Goal: Task Accomplishment & Management: Use online tool/utility

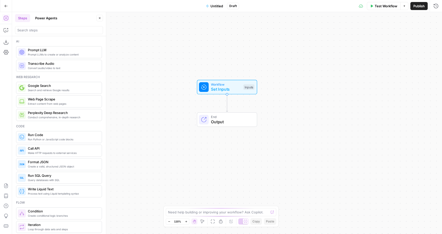
click at [4, 7] on button "Go Back" at bounding box center [6, 6] width 9 height 9
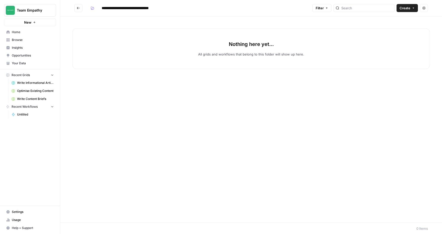
click at [33, 32] on span "Home" at bounding box center [33, 32] width 42 height 5
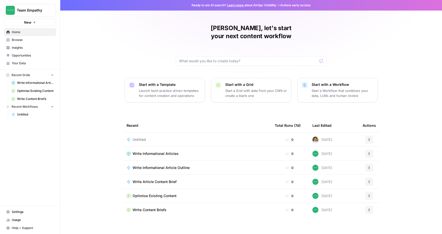
click at [25, 39] on span "Browse" at bounding box center [33, 40] width 42 height 5
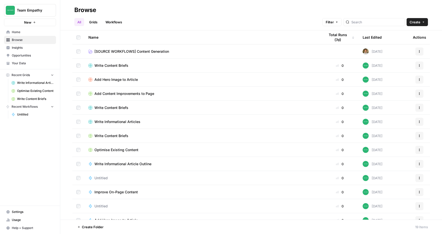
click at [97, 228] on span "Create Folder" at bounding box center [93, 227] width 22 height 5
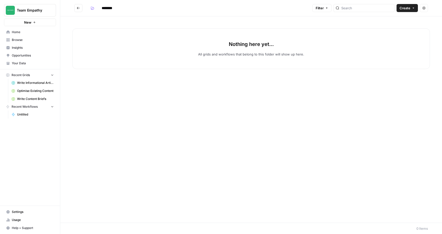
click at [82, 7] on button "Go back" at bounding box center [78, 8] width 8 height 8
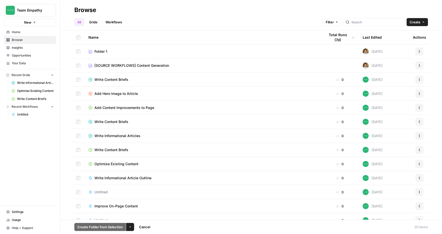
click at [129, 227] on icon "button" at bounding box center [130, 227] width 3 height 3
click at [136, 217] on div "More Options" at bounding box center [129, 216] width 21 height 5
drag, startPoint x: 131, startPoint y: 227, endPoint x: 134, endPoint y: 223, distance: 4.9
click at [131, 227] on button "More Options" at bounding box center [130, 227] width 8 height 8
click at [138, 215] on span "Delete" at bounding box center [142, 215] width 13 height 5
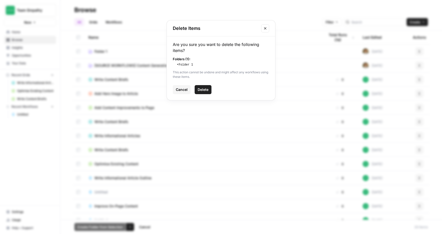
click at [202, 89] on span "Delete" at bounding box center [203, 89] width 11 height 5
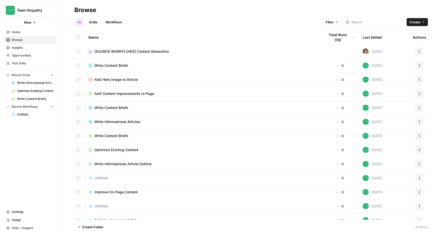
click at [114, 51] on span "[SOURCE WORKFLOWS] Content Generation" at bounding box center [131, 51] width 75 height 5
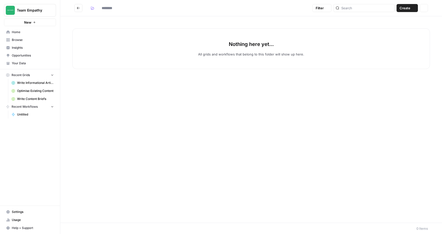
type input "**********"
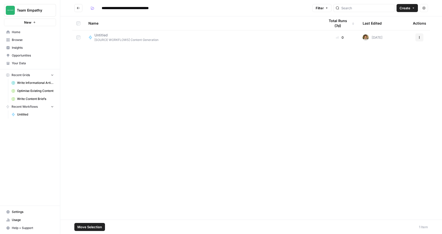
click at [422, 37] on button "Actions" at bounding box center [419, 37] width 8 height 8
click at [396, 79] on span "Delete" at bounding box center [397, 78] width 40 height 5
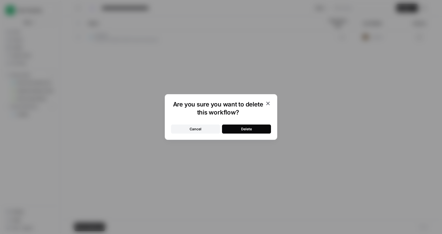
click at [249, 130] on div "Delete" at bounding box center [246, 129] width 11 height 5
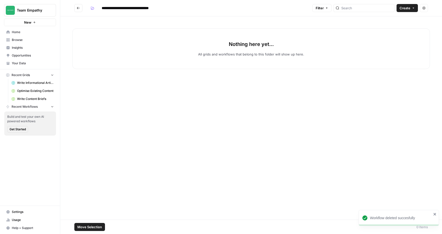
drag, startPoint x: 197, startPoint y: 129, endPoint x: 206, endPoint y: 127, distance: 9.2
click at [198, 128] on div "Nothing here yet... All grids and workflows that belong to this folder will sho…" at bounding box center [251, 117] width 382 height 203
click at [412, 9] on icon "button" at bounding box center [413, 8] width 3 height 3
click at [392, 27] on span "Workflow" at bounding box center [398, 26] width 28 height 5
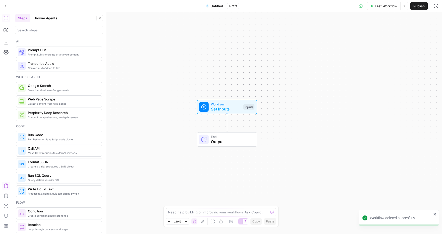
click at [5, 183] on icon "button" at bounding box center [6, 185] width 5 height 5
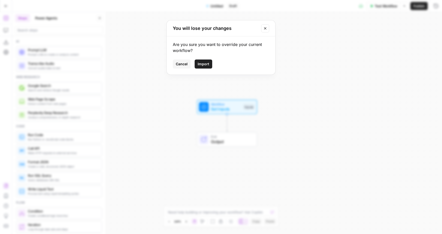
click at [206, 64] on span "Import" at bounding box center [204, 64] width 12 height 5
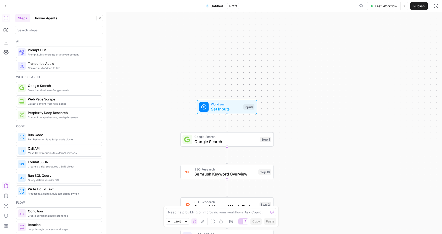
click at [219, 5] on span "Untitled" at bounding box center [217, 6] width 13 height 5
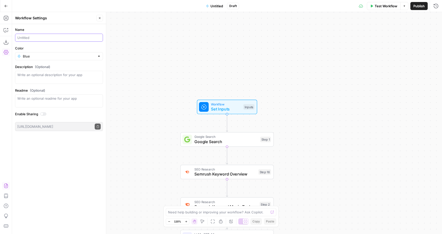
click at [37, 37] on input "Name" at bounding box center [58, 37] width 83 height 5
type input "SEO Article - Brief"
click at [96, 56] on div "Blue" at bounding box center [59, 56] width 88 height 8
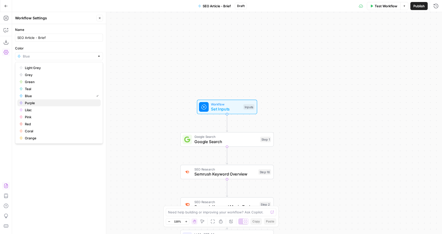
drag, startPoint x: 41, startPoint y: 102, endPoint x: 80, endPoint y: 99, distance: 39.3
click at [41, 102] on span "Purple" at bounding box center [61, 102] width 72 height 5
type input "Purple"
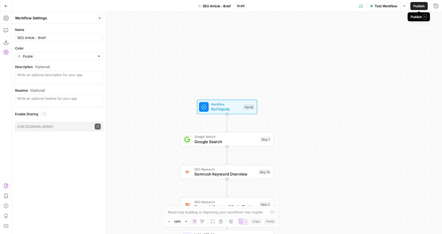
click at [419, 6] on span "Publish" at bounding box center [418, 6] width 11 height 5
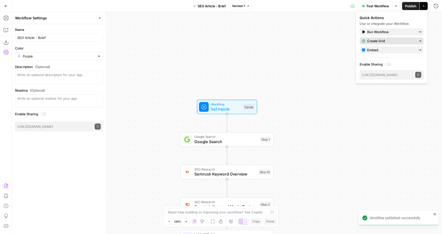
click at [419, 40] on div "Create Grid" at bounding box center [392, 40] width 60 height 5
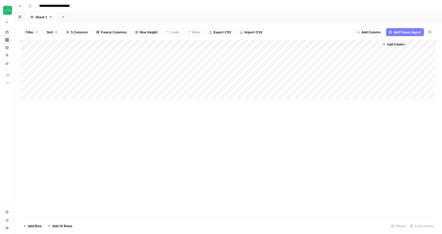
click at [69, 7] on input "**********" at bounding box center [58, 6] width 43 height 8
drag, startPoint x: 70, startPoint y: 5, endPoint x: 59, endPoint y: 6, distance: 11.1
click at [59, 6] on input "**********" at bounding box center [58, 6] width 43 height 8
click at [154, 147] on div "Add Column" at bounding box center [228, 129] width 416 height 178
click at [77, 7] on input "**********" at bounding box center [62, 6] width 51 height 8
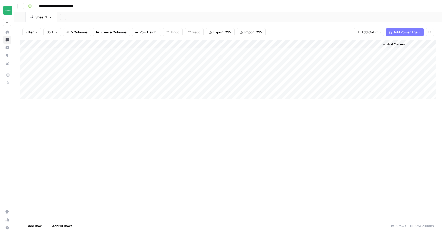
type input "**********"
click at [171, 150] on div "Add Column" at bounding box center [228, 129] width 416 height 178
click at [20, 6] on icon "button" at bounding box center [20, 6] width 3 height 3
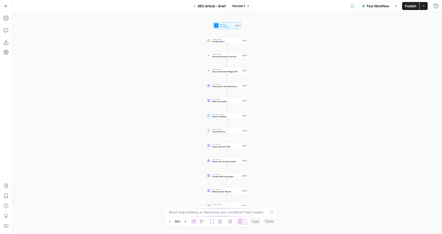
click at [8, 6] on button "Go Back" at bounding box center [6, 6] width 9 height 9
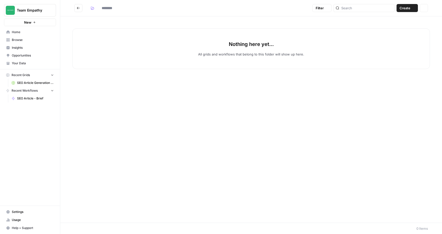
type input "**********"
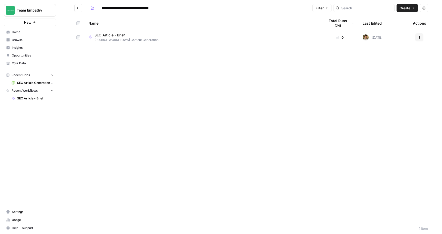
click at [184, 85] on div "Name Total Runs (7d) Last Edited Actions SEO Article - Brief [SOURCE WORKFLOWS]…" at bounding box center [251, 119] width 382 height 206
click at [404, 7] on span "Create" at bounding box center [405, 8] width 11 height 5
click at [394, 27] on span "Workflow" at bounding box center [398, 26] width 28 height 5
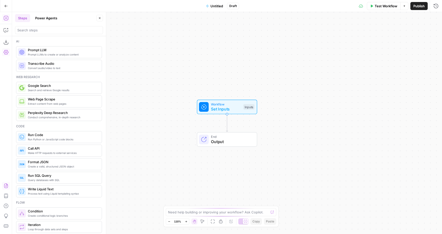
drag, startPoint x: 6, startPoint y: 184, endPoint x: 2, endPoint y: 185, distance: 3.7
click at [4, 186] on icon "button" at bounding box center [6, 185] width 5 height 5
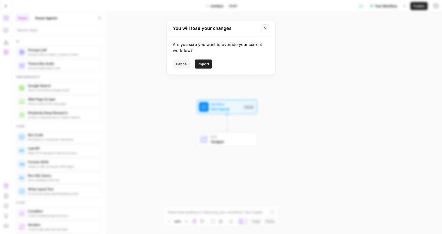
click at [203, 61] on button "Import" at bounding box center [204, 64] width 18 height 9
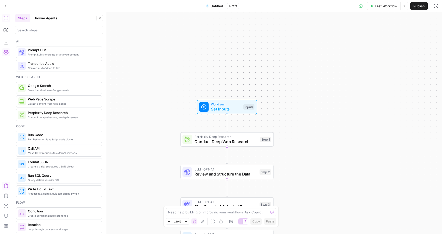
click at [216, 6] on span "Untitled" at bounding box center [217, 6] width 13 height 5
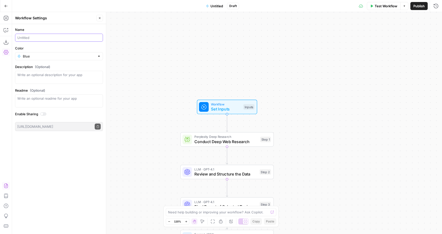
click at [35, 37] on input "Name" at bounding box center [58, 37] width 83 height 5
type input "Topic Research"
click at [97, 59] on div "Blue" at bounding box center [59, 56] width 88 height 8
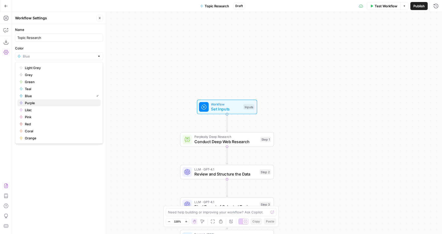
click at [50, 101] on span "Purple" at bounding box center [61, 102] width 72 height 5
type input "Purple"
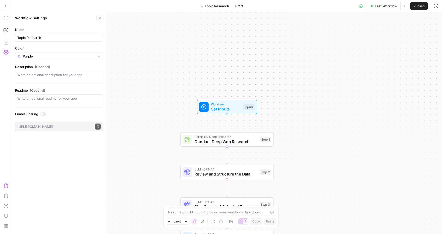
click at [421, 5] on span "Publish" at bounding box center [418, 6] width 11 height 5
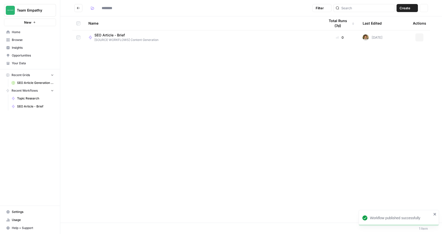
type input "**********"
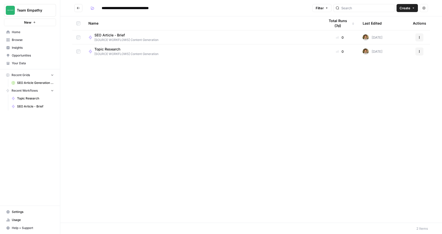
click at [76, 7] on button "Go back" at bounding box center [78, 8] width 8 height 8
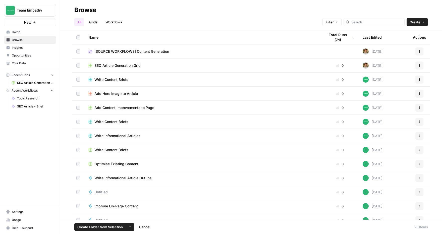
click at [131, 227] on icon "button" at bounding box center [130, 227] width 3 height 3
click at [138, 206] on span "Move to" at bounding box center [142, 208] width 13 height 5
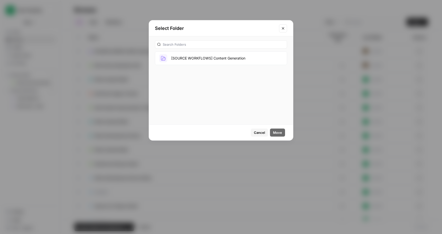
click at [196, 58] on button "[SOURCE WORKFLOWS] Content Generation" at bounding box center [221, 58] width 132 height 14
click at [278, 130] on span "Move" at bounding box center [277, 132] width 9 height 5
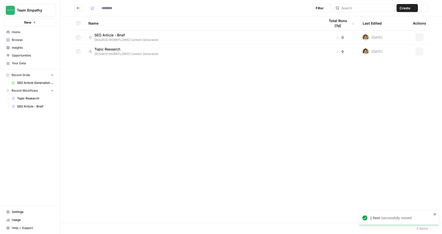
type input "**********"
click at [131, 68] on span "[SOURCE WORKFLOWS] Content Generation" at bounding box center [202, 68] width 229 height 5
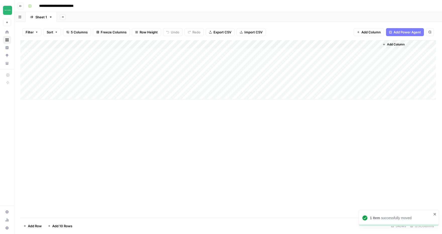
click at [401, 44] on span "Add Column" at bounding box center [396, 44] width 18 height 5
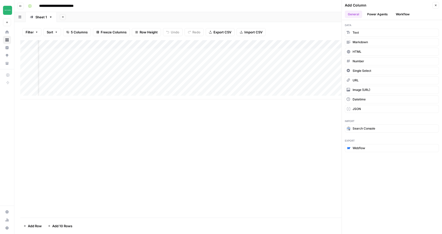
scroll to position [4, 48]
click at [245, 161] on div "Add Column" at bounding box center [228, 129] width 416 height 178
click at [436, 7] on icon "button" at bounding box center [435, 5] width 3 height 3
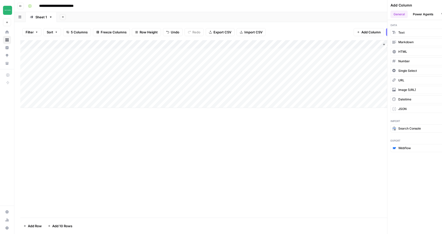
scroll to position [0, 0]
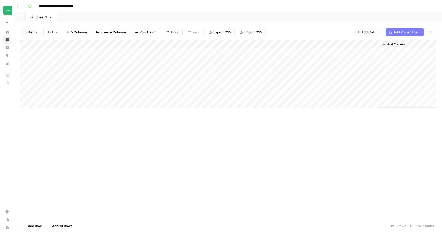
click at [406, 44] on button "Add Column" at bounding box center [394, 44] width 26 height 7
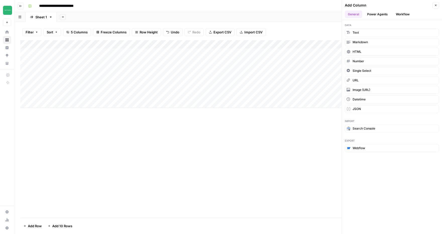
click at [378, 13] on button "Power Agents" at bounding box center [377, 15] width 27 height 8
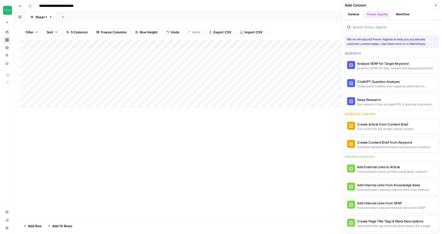
click at [358, 16] on button "General" at bounding box center [353, 15] width 17 height 8
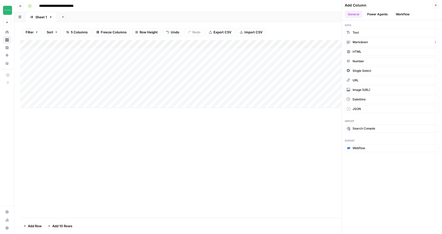
click at [367, 40] on span "Markdown" at bounding box center [360, 42] width 15 height 5
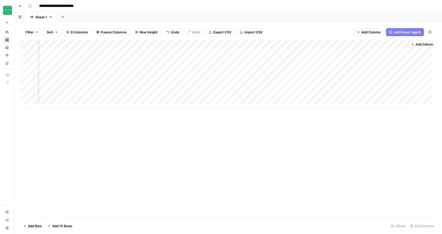
scroll to position [0, 48]
click at [363, 42] on div "Add Column" at bounding box center [228, 74] width 416 height 68
drag, startPoint x: 360, startPoint y: 56, endPoint x: 328, endPoint y: 58, distance: 31.5
click at [328, 58] on body "**********" at bounding box center [221, 117] width 442 height 234
drag, startPoint x: 357, startPoint y: 56, endPoint x: 337, endPoint y: 56, distance: 19.9
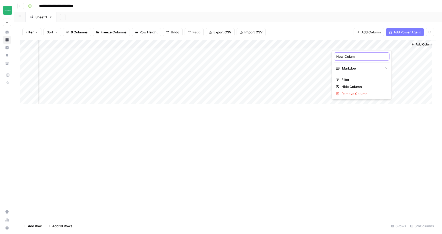
click at [337, 56] on input "New Column" at bounding box center [361, 56] width 51 height 5
type input "Voice & Tone Guidelines"
click at [422, 45] on span "Add Column" at bounding box center [425, 44] width 18 height 5
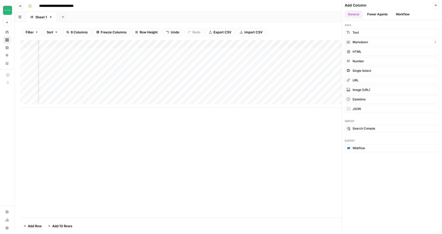
click at [363, 40] on span "Markdown" at bounding box center [360, 42] width 15 height 5
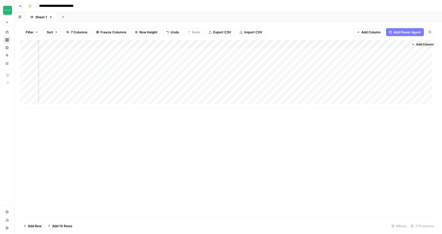
scroll to position [0, 120]
click at [357, 44] on div "Add Column" at bounding box center [228, 74] width 416 height 68
click at [354, 54] on input "New Column" at bounding box center [361, 56] width 51 height 5
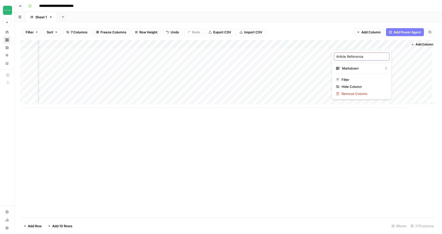
type input "Article References"
drag, startPoint x: 303, startPoint y: 44, endPoint x: 280, endPoint y: 47, distance: 23.6
click at [163, 46] on div "Add Column" at bounding box center [228, 74] width 416 height 68
drag, startPoint x: 344, startPoint y: 44, endPoint x: 247, endPoint y: 43, distance: 97.5
click at [247, 43] on div "Add Column" at bounding box center [228, 74] width 416 height 68
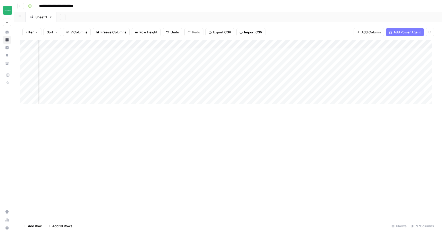
scroll to position [0, 0]
click at [63, 49] on div "Add Column" at bounding box center [228, 74] width 416 height 68
click at [378, 52] on div "Add Column" at bounding box center [228, 74] width 416 height 68
click at [422, 45] on span "Add Column" at bounding box center [425, 44] width 18 height 5
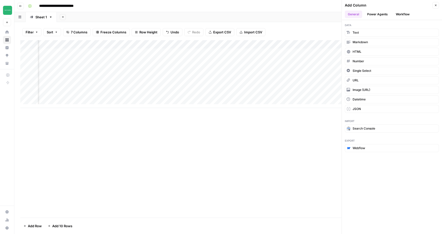
click at [403, 14] on button "Workflow" at bounding box center [403, 15] width 20 height 8
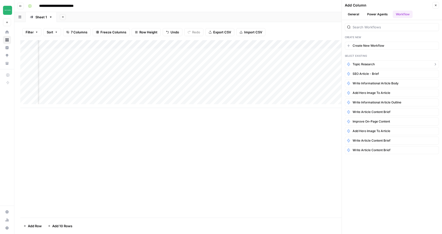
click at [373, 63] on span "Topic Research" at bounding box center [364, 64] width 22 height 5
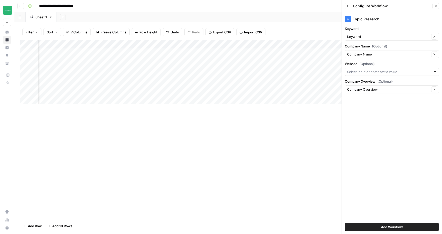
click at [435, 72] on div at bounding box center [435, 71] width 4 height 5
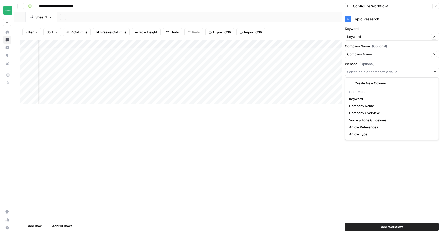
click at [306, 143] on div "Add Column" at bounding box center [228, 129] width 416 height 178
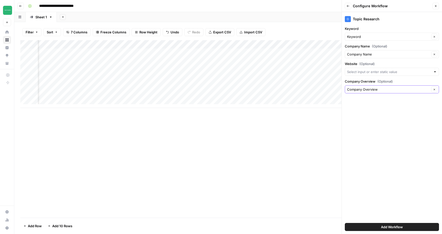
click at [432, 90] on button "Clear" at bounding box center [434, 89] width 6 height 6
click at [434, 4] on button "Close" at bounding box center [436, 6] width 7 height 7
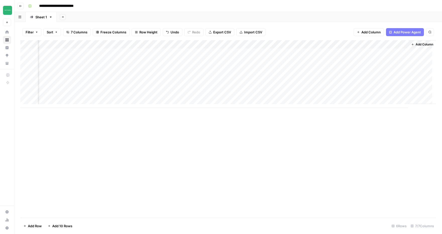
click at [424, 46] on span "Add Column" at bounding box center [425, 44] width 18 height 5
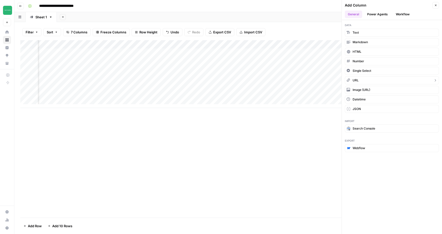
click at [366, 82] on button "URL" at bounding box center [392, 80] width 94 height 8
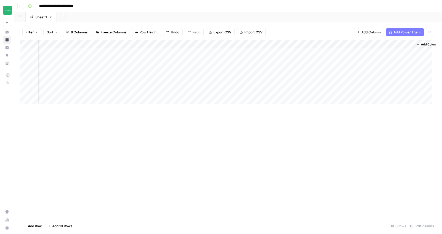
scroll to position [0, 165]
click at [379, 43] on div "Add Column" at bounding box center [228, 74] width 416 height 68
click at [380, 58] on input "New Column" at bounding box center [388, 56] width 51 height 5
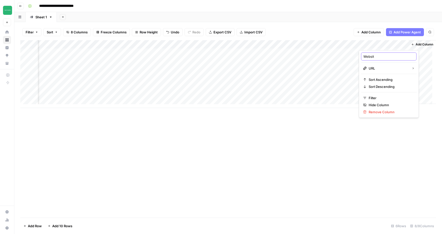
type input "Website"
drag, startPoint x: 378, startPoint y: 45, endPoint x: 112, endPoint y: 51, distance: 265.6
click at [112, 51] on div "Add Column" at bounding box center [228, 74] width 416 height 68
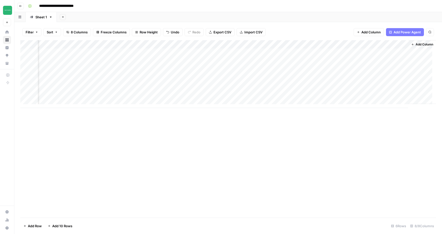
click at [417, 44] on span "Add Column" at bounding box center [425, 44] width 18 height 5
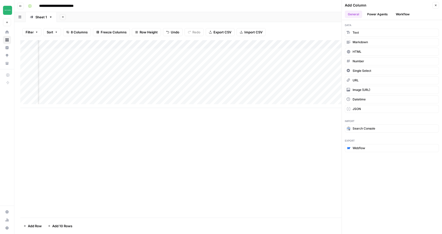
click at [401, 14] on button "Workflow" at bounding box center [403, 15] width 20 height 8
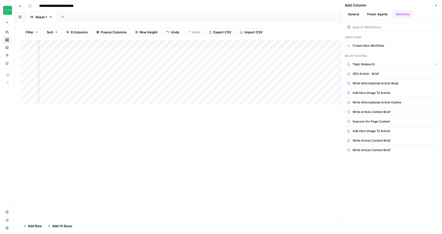
click at [372, 64] on span "Topic Research" at bounding box center [364, 64] width 22 height 5
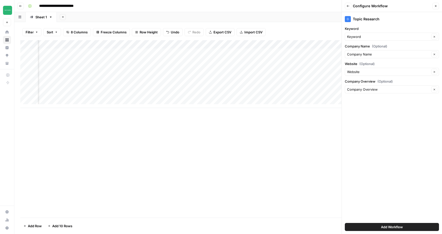
click at [391, 228] on span "Add Workflow" at bounding box center [392, 227] width 22 height 5
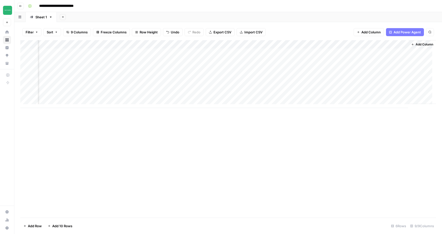
scroll to position [0, 213]
click at [382, 51] on div "Add Column" at bounding box center [228, 74] width 416 height 68
click at [22, 7] on button "Go back" at bounding box center [20, 6] width 7 height 7
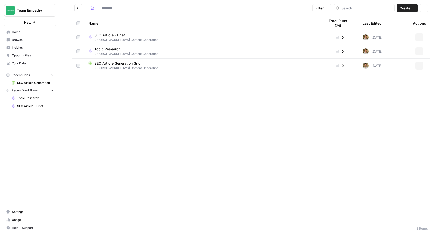
type input "**********"
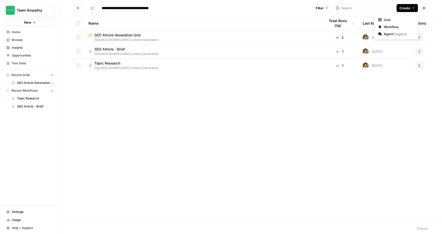
click at [410, 7] on span "Create" at bounding box center [405, 8] width 11 height 5
click at [396, 28] on span "Workflow" at bounding box center [398, 26] width 28 height 5
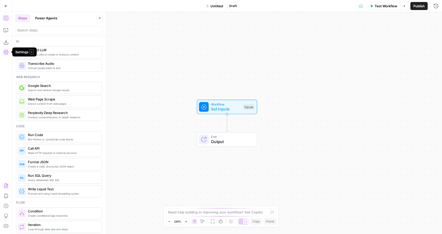
click at [3, 186] on button "Import JSON" at bounding box center [6, 186] width 8 height 8
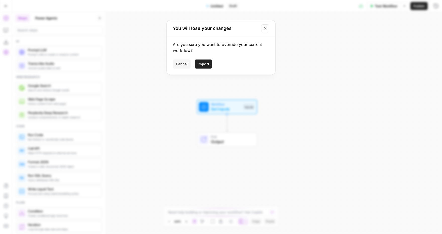
click at [206, 62] on span "Import" at bounding box center [204, 64] width 12 height 5
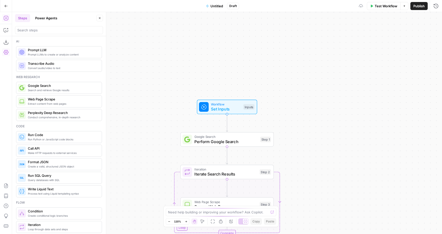
click at [219, 8] on span "Untitled" at bounding box center [217, 6] width 13 height 5
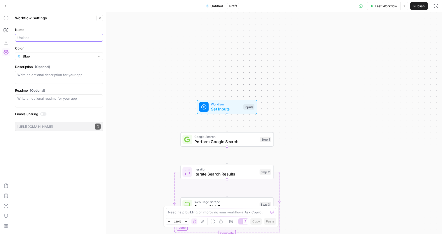
click at [53, 35] on input "Name" at bounding box center [58, 37] width 83 height 5
type input "SEO Article Outline"
click at [71, 53] on div "Blue" at bounding box center [59, 56] width 88 height 8
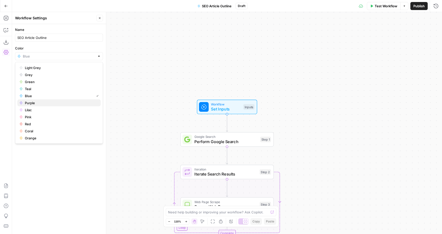
click at [40, 100] on button "Purple" at bounding box center [58, 102] width 83 height 7
type input "Purple"
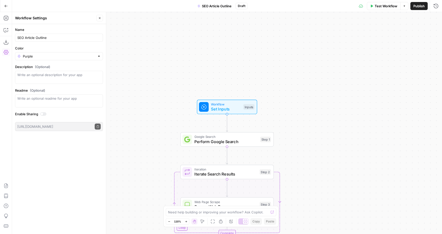
click at [418, 6] on span "Publish" at bounding box center [418, 6] width 11 height 5
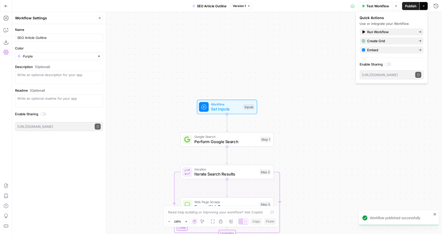
click at [11, 4] on div "Go Back" at bounding box center [6, 6] width 12 height 12
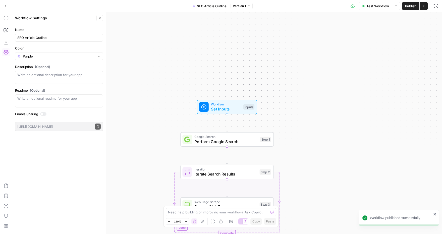
click at [6, 5] on icon "button" at bounding box center [6, 6] width 3 height 2
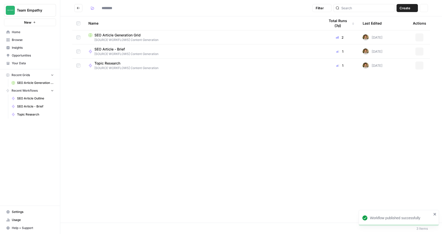
type input "**********"
click at [409, 6] on span "Create" at bounding box center [405, 8] width 11 height 5
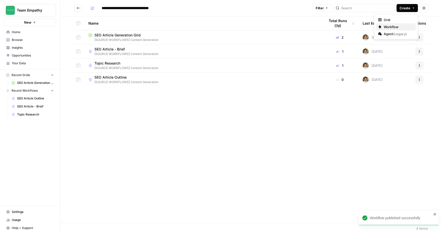
click at [394, 26] on span "Workflow" at bounding box center [398, 26] width 28 height 5
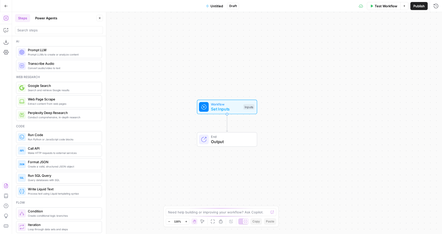
click at [8, 183] on button "Import JSON" at bounding box center [6, 186] width 8 height 8
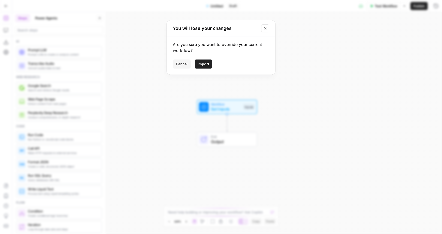
drag, startPoint x: 201, startPoint y: 62, endPoint x: 174, endPoint y: 57, distance: 27.2
click at [201, 62] on span "Import" at bounding box center [204, 64] width 12 height 5
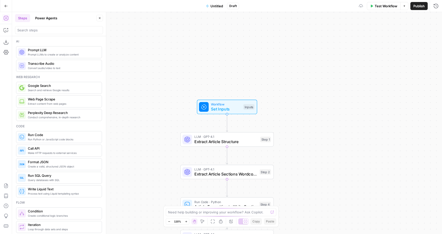
click at [226, 7] on button "Untitled" at bounding box center [214, 6] width 23 height 8
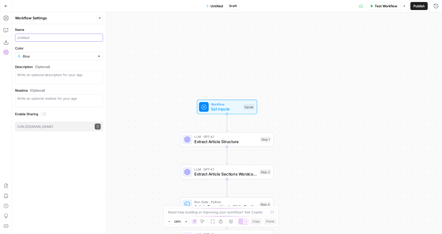
click at [39, 39] on input "Name" at bounding box center [58, 37] width 83 height 5
drag, startPoint x: 55, startPoint y: 38, endPoint x: 14, endPoint y: 38, distance: 40.4
click at [14, 38] on form "Name ARTICLE wRITING Color Blue Description (Optional) Readme (Optional) Write …" at bounding box center [59, 79] width 94 height 110
click at [18, 37] on input "Article Writing" at bounding box center [58, 37] width 83 height 5
type input "SEO Article Writing"
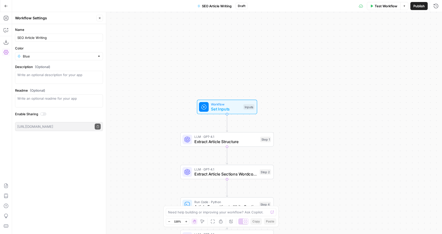
click at [44, 60] on div "Blue" at bounding box center [59, 56] width 88 height 8
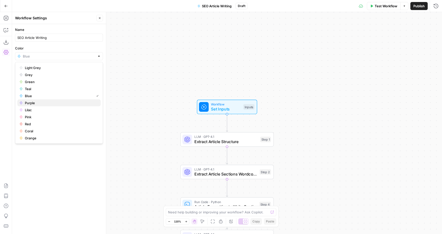
click at [33, 102] on span "Purple" at bounding box center [61, 102] width 72 height 5
type input "Purple"
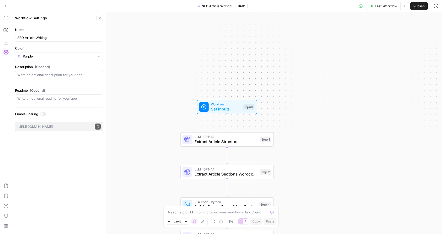
click at [418, 4] on span "Publish" at bounding box center [418, 6] width 11 height 5
click at [5, 5] on icon "button" at bounding box center [6, 6] width 4 height 4
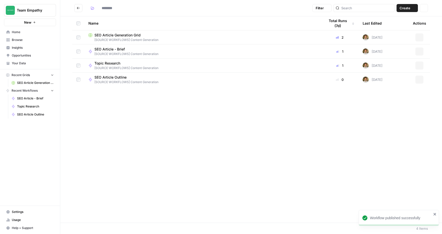
type input "**********"
click at [405, 7] on span "Create" at bounding box center [405, 8] width 11 height 5
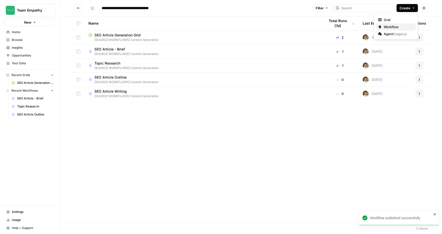
click at [397, 27] on span "Workflow" at bounding box center [398, 26] width 28 height 5
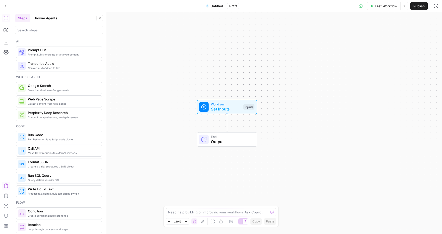
click at [6, 186] on icon "button" at bounding box center [6, 186] width 4 height 5
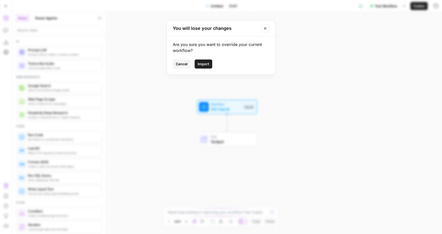
click at [205, 63] on span "Import" at bounding box center [204, 64] width 12 height 5
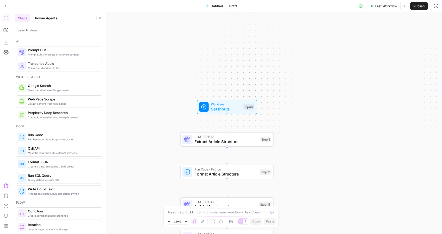
click at [215, 6] on span "Untitled" at bounding box center [217, 6] width 13 height 5
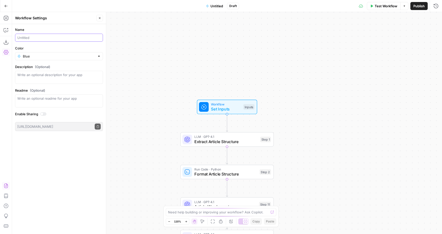
click at [47, 38] on input "Name" at bounding box center [58, 37] width 83 height 5
type input "a"
type input "Article Polishing"
click at [59, 57] on input "Color" at bounding box center [59, 56] width 72 height 5
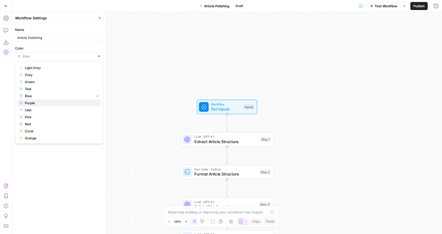
click at [35, 101] on span "Purple" at bounding box center [61, 102] width 72 height 5
type input "Purple"
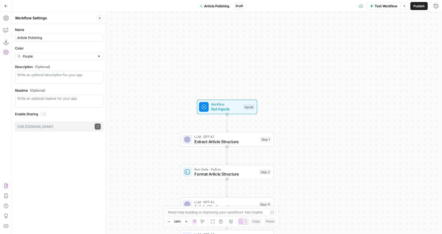
click at [418, 3] on button "Publish" at bounding box center [418, 6] width 17 height 8
click at [413, 9] on button "Publish" at bounding box center [410, 6] width 17 height 8
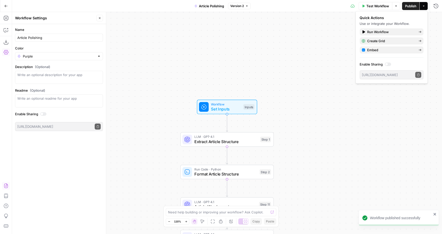
click at [7, 5] on icon "button" at bounding box center [6, 6] width 4 height 4
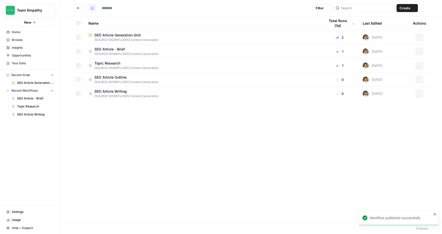
type input "**********"
click at [403, 8] on span "Create" at bounding box center [405, 8] width 11 height 5
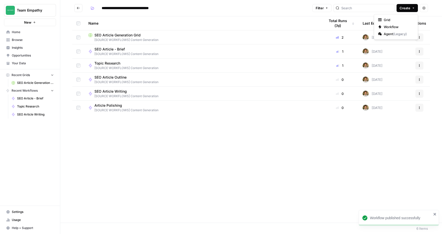
click at [141, 37] on link "SEO Article Generation Grid [SOURCE WORKFLOWS] Content Generation" at bounding box center [202, 38] width 229 height 10
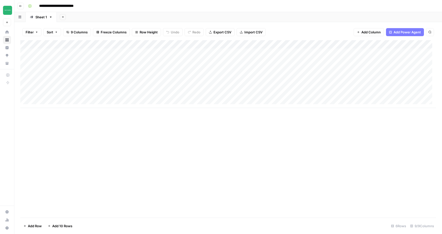
click at [194, 51] on div "Add Column" at bounding box center [228, 74] width 416 height 68
type input "**********"
click at [272, 145] on div "Add Column" at bounding box center [228, 129] width 416 height 178
click at [312, 53] on div "Add Column" at bounding box center [228, 74] width 416 height 68
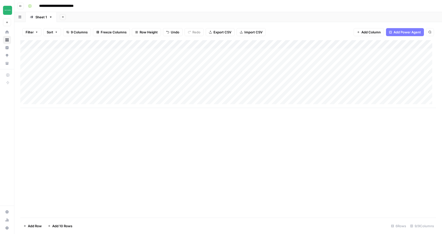
click at [289, 53] on div "Add Column" at bounding box center [228, 74] width 416 height 68
click at [61, 50] on div "Add Column" at bounding box center [228, 74] width 416 height 68
drag, startPoint x: 111, startPoint y: 42, endPoint x: 76, endPoint y: 42, distance: 35.2
click at [76, 42] on div "Add Column" at bounding box center [228, 74] width 416 height 68
click at [418, 50] on div "Add Column" at bounding box center [228, 74] width 416 height 68
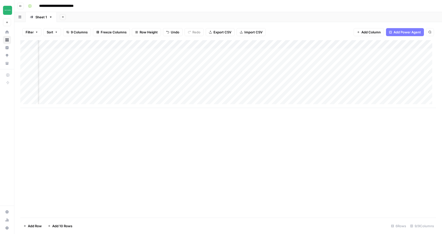
scroll to position [0, 121]
click at [355, 124] on div "Add Column" at bounding box center [228, 129] width 416 height 178
click at [283, 74] on div "Add Column" at bounding box center [228, 74] width 416 height 68
click at [367, 52] on div "Add Column" at bounding box center [228, 74] width 416 height 68
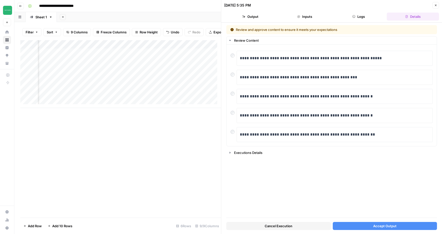
click at [314, 226] on button "Cancel Execution" at bounding box center [278, 226] width 105 height 8
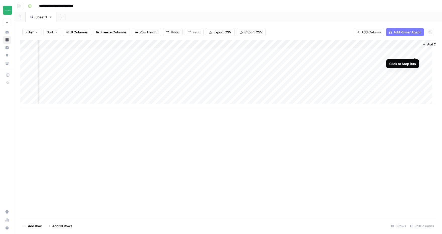
click at [414, 53] on div "Add Column" at bounding box center [228, 74] width 416 height 68
click at [367, 53] on div "Add Column" at bounding box center [228, 74] width 416 height 68
click at [417, 52] on div "Add Column" at bounding box center [228, 74] width 416 height 68
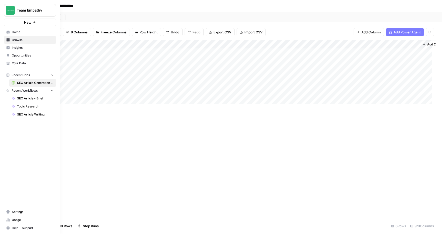
click at [24, 210] on span "Settings" at bounding box center [33, 212] width 42 height 5
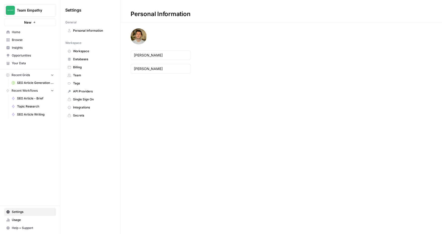
click at [90, 89] on span "API Providers" at bounding box center [93, 91] width 40 height 5
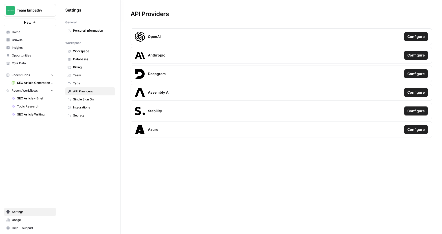
click at [408, 35] on span "Configure" at bounding box center [415, 36] width 17 height 5
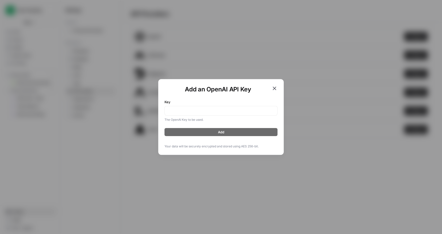
click at [230, 115] on div at bounding box center [221, 111] width 113 height 10
click at [187, 111] on input "Key" at bounding box center [221, 110] width 107 height 5
paste input "sk-proj-HWEeuPl3uLcMtURDBFLg4YyRBd3QhWu_2YLn5lI5-OaC1v3-i9qZfFLVM32hBAvJd5DU16N…"
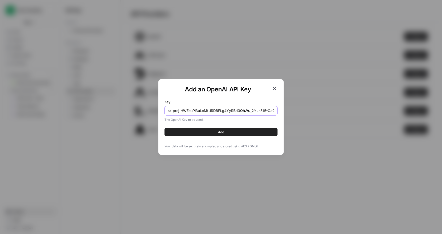
scroll to position [0, 229]
type input "sk-proj-HWEeuPl3uLcMtURDBFLg4YyRBd3QhWu_2YLn5lI5-OaC1v3-i9qZfFLVM32hBAvJd5DU16N…"
click at [214, 130] on button "Add" at bounding box center [221, 132] width 113 height 8
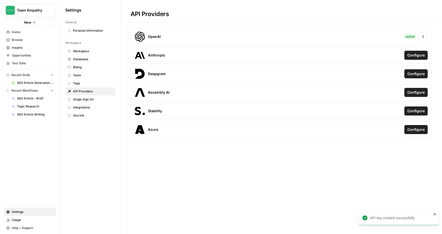
click at [29, 32] on span "Home" at bounding box center [33, 32] width 42 height 5
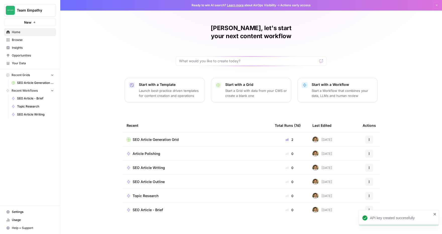
click at [156, 137] on span "SEO Article Generation Grid" at bounding box center [156, 139] width 46 height 5
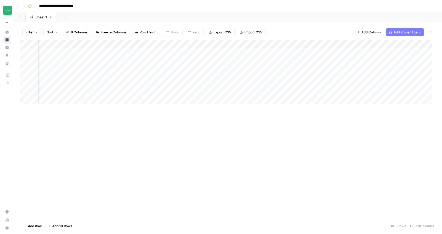
scroll to position [0, 179]
click at [333, 44] on div "Add Column" at bounding box center [228, 74] width 416 height 68
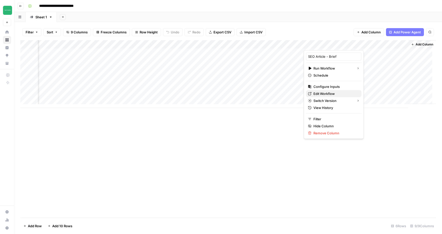
click at [334, 91] on span "Edit Workflow" at bounding box center [336, 93] width 44 height 5
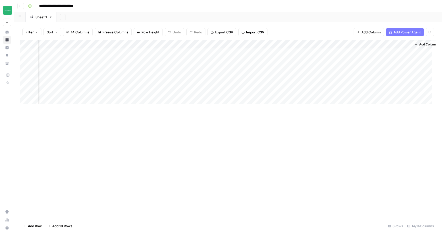
scroll to position [0, 405]
click at [307, 44] on div "Add Column" at bounding box center [228, 74] width 416 height 68
click at [289, 85] on span "Hide Column" at bounding box center [297, 86] width 44 height 5
click at [263, 44] on div "Add Column" at bounding box center [228, 74] width 416 height 68
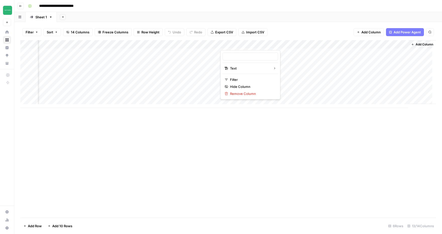
type input "Description"
click at [247, 86] on span "Hide Column" at bounding box center [252, 86] width 44 height 5
click at [423, 43] on span "Add Column" at bounding box center [425, 44] width 18 height 5
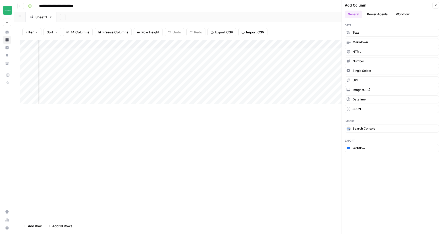
click at [409, 12] on button "Workflow" at bounding box center [403, 15] width 20 height 8
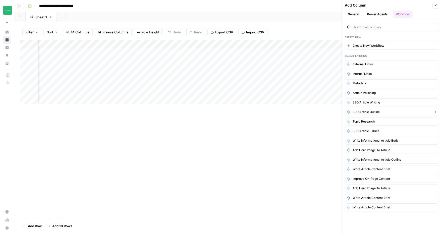
click at [373, 110] on span "SEO Article Outline" at bounding box center [366, 112] width 27 height 5
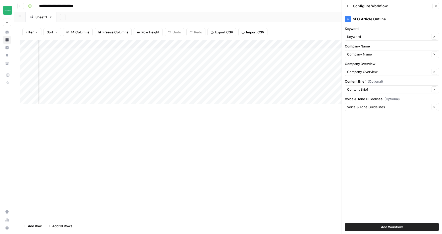
click at [394, 227] on span "Add Workflow" at bounding box center [392, 227] width 22 height 5
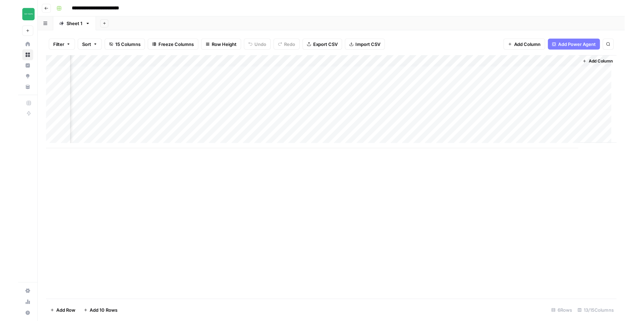
scroll to position [0, 368]
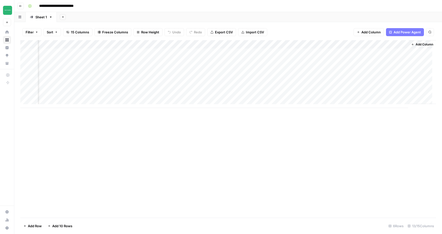
click at [388, 52] on div "Add Column" at bounding box center [228, 74] width 416 height 68
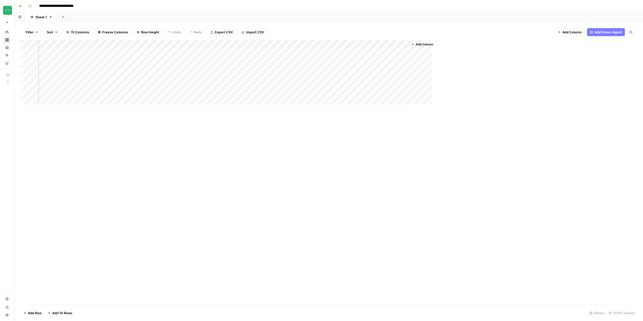
scroll to position [0, 167]
click at [442, 51] on div "Add Column" at bounding box center [328, 74] width 617 height 68
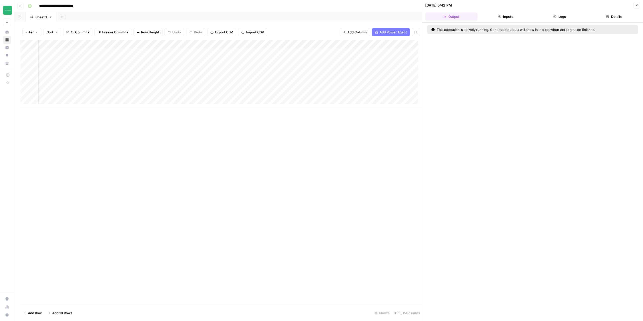
click at [442, 13] on button "Logs" at bounding box center [560, 17] width 52 height 8
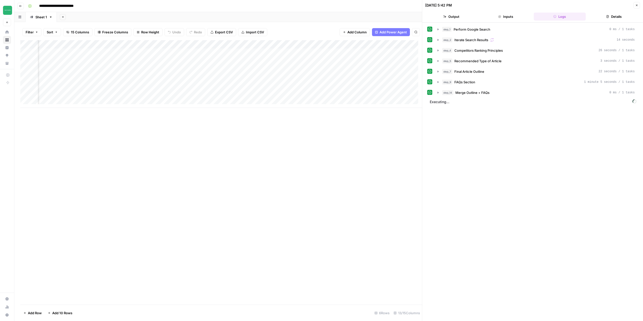
drag, startPoint x: 636, startPoint y: 5, endPoint x: 633, endPoint y: 7, distance: 4.2
click at [442, 5] on icon "button" at bounding box center [636, 5] width 3 height 3
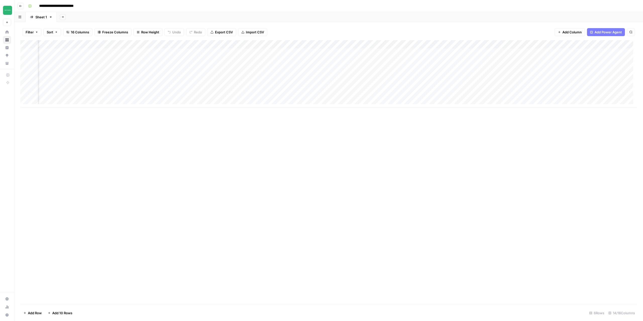
scroll to position [0, 212]
click at [442, 49] on div "Add Column" at bounding box center [328, 74] width 617 height 68
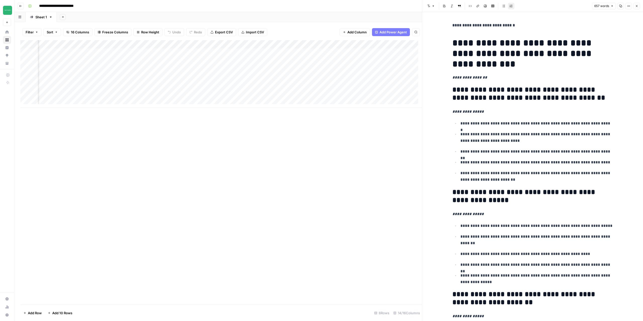
click at [442, 3] on button "Close" at bounding box center [637, 6] width 7 height 7
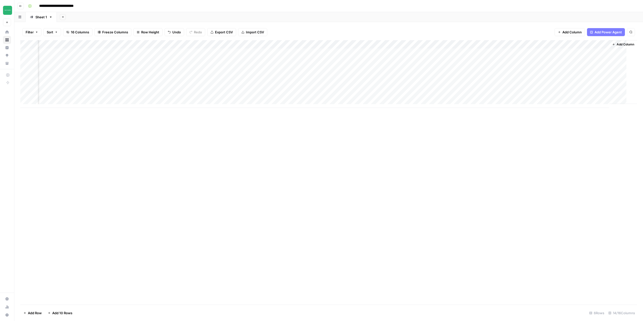
scroll to position [0, 206]
click at [442, 43] on span "Add Column" at bounding box center [628, 44] width 18 height 5
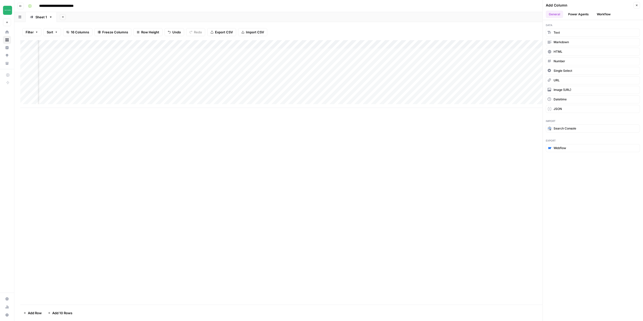
click at [442, 14] on button "Workflow" at bounding box center [604, 15] width 20 height 8
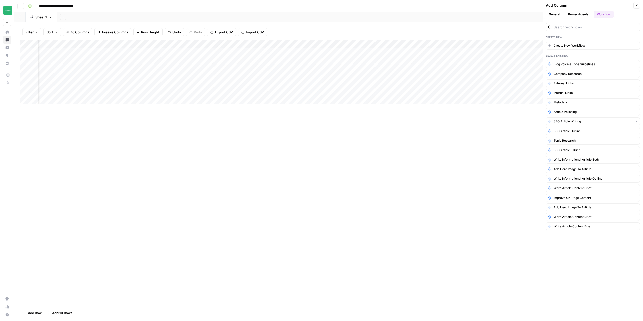
click at [442, 122] on button "SEO Article Writing" at bounding box center [593, 122] width 94 height 8
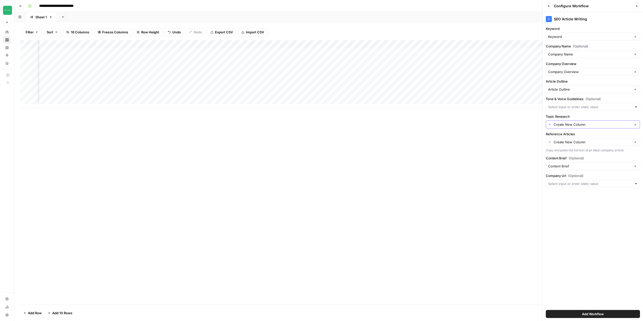
click at [442, 124] on icon "button" at bounding box center [635, 124] width 3 height 3
click at [442, 124] on div at bounding box center [636, 124] width 4 height 5
click at [442, 151] on span "Research Report" at bounding box center [589, 151] width 78 height 5
type input "Research Report"
click at [442, 141] on button "Clear" at bounding box center [635, 142] width 6 height 6
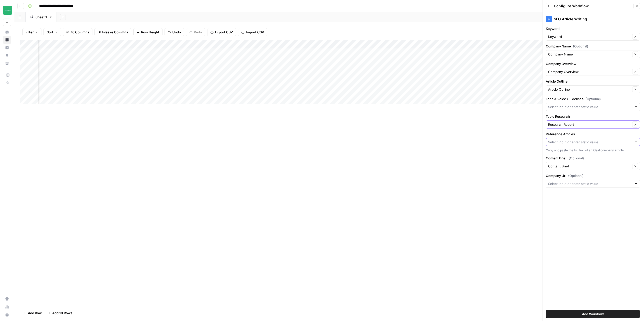
click at [442, 141] on div at bounding box center [636, 142] width 4 height 5
click at [442, 205] on span "Article References" at bounding box center [592, 203] width 84 height 5
type input "Article References"
click at [442, 181] on div at bounding box center [636, 183] width 4 height 5
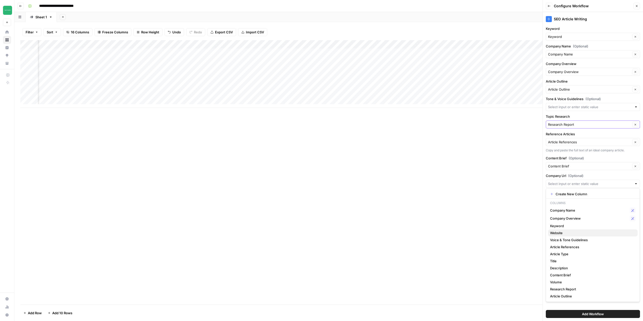
click at [442, 233] on span "Website" at bounding box center [592, 233] width 84 height 5
type input "Website"
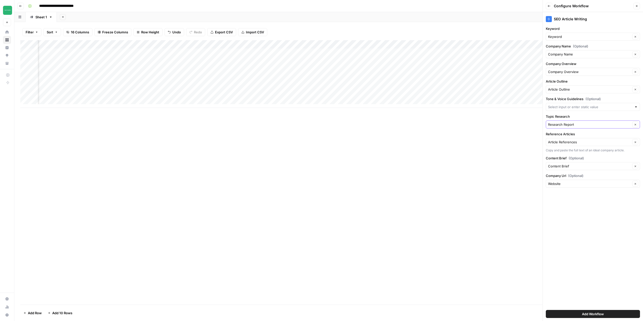
click at [442, 107] on div at bounding box center [593, 107] width 94 height 8
click at [442, 136] on span "Voice & Tone Guidelines" at bounding box center [589, 134] width 78 height 5
type input "Voice & Tone Guidelines"
click at [442, 234] on button "Add Workflow" at bounding box center [593, 314] width 94 height 8
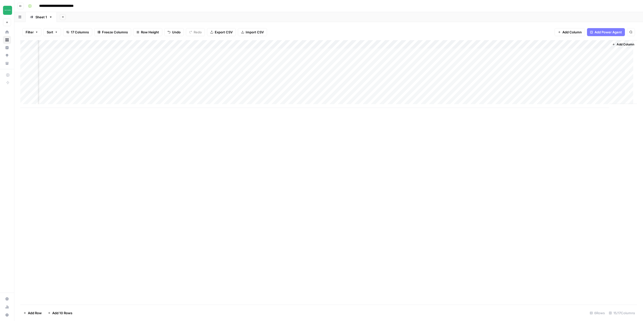
scroll to position [0, 266]
click at [442, 52] on div "Add Column" at bounding box center [328, 74] width 617 height 68
click at [442, 51] on div "Add Column" at bounding box center [328, 74] width 617 height 68
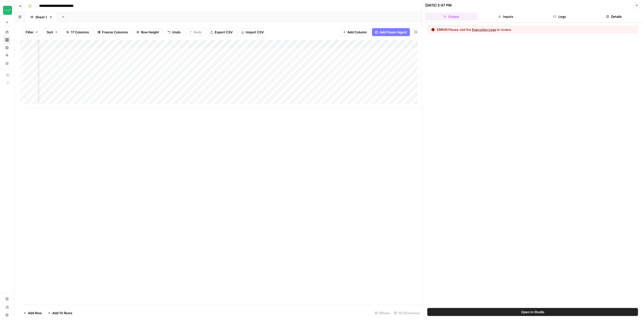
click at [442, 17] on button "Logs" at bounding box center [560, 17] width 52 height 8
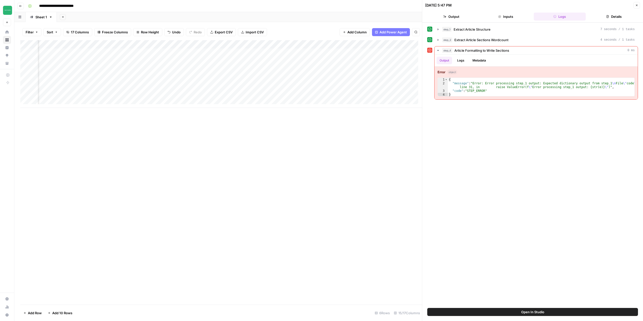
scroll to position [0, 481]
click at [385, 53] on div "Add Column" at bounding box center [221, 74] width 402 height 68
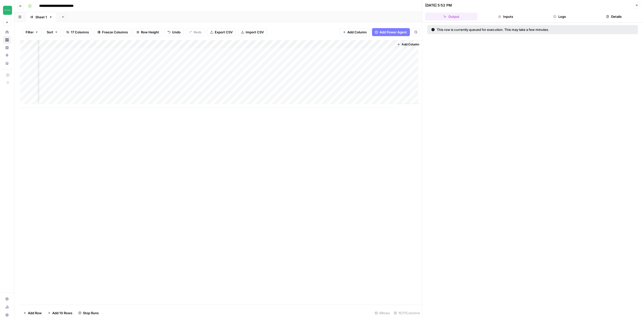
click at [442, 14] on button "Logs" at bounding box center [560, 17] width 52 height 8
click at [308, 50] on div "Add Column" at bounding box center [221, 74] width 402 height 68
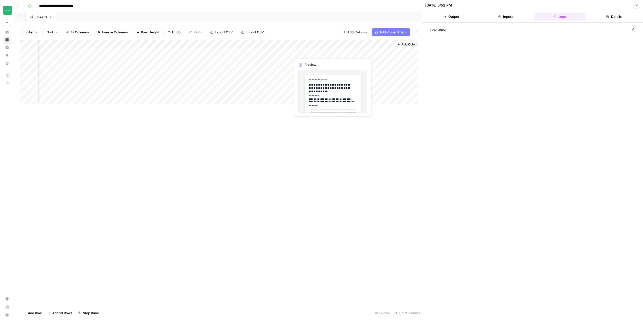
click at [308, 50] on div "Add Column" at bounding box center [221, 74] width 402 height 68
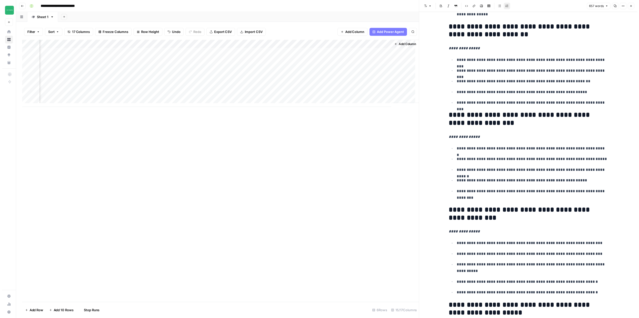
scroll to position [352, 0]
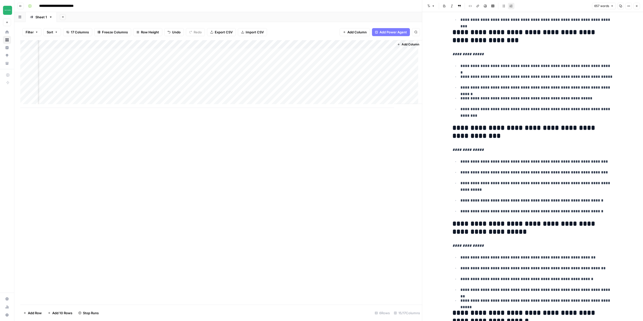
click at [442, 7] on icon "button" at bounding box center [636, 6] width 3 height 3
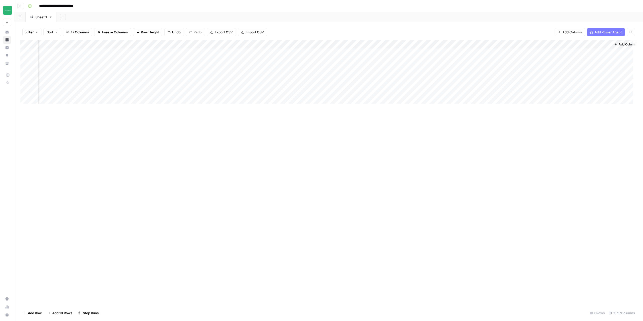
scroll to position [0, 266]
click at [442, 54] on div "Add Column" at bounding box center [328, 74] width 617 height 68
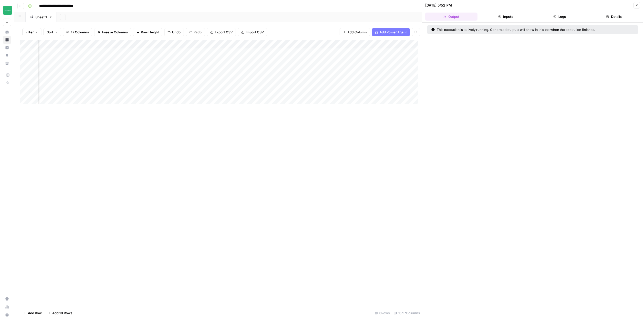
click at [442, 18] on button "Logs" at bounding box center [560, 17] width 52 height 8
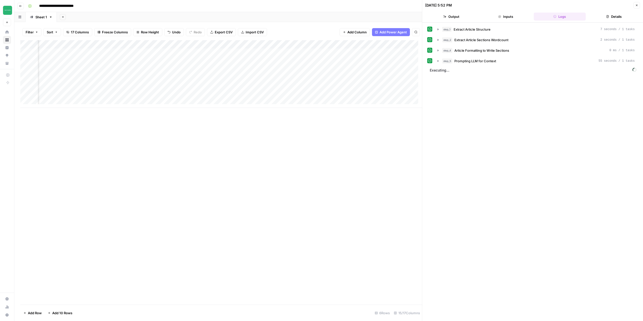
scroll to position [0, 481]
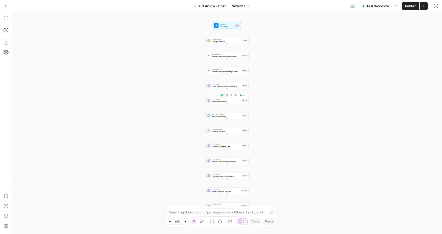
click at [230, 102] on span "Ttitles Generation" at bounding box center [226, 101] width 29 height 3
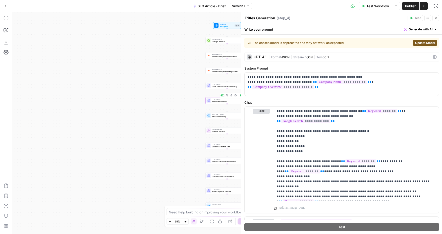
click at [277, 58] on span "Format" at bounding box center [276, 57] width 10 height 4
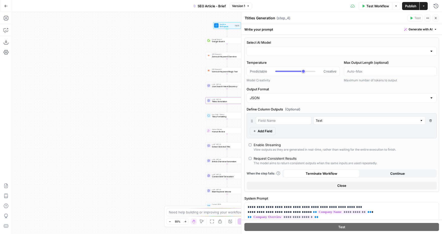
type input "gpt-4.1"
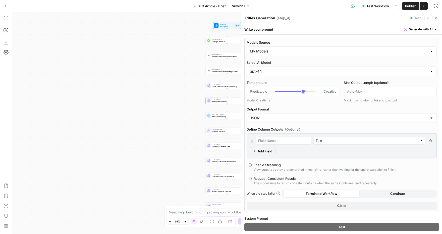
click at [435, 17] on icon "button" at bounding box center [435, 18] width 3 height 3
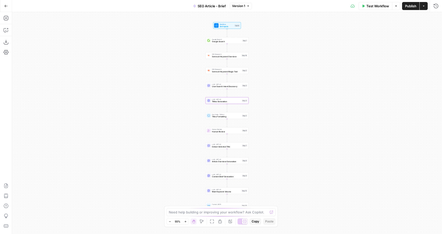
click at [8, 6] on button "Go Back" at bounding box center [6, 6] width 9 height 9
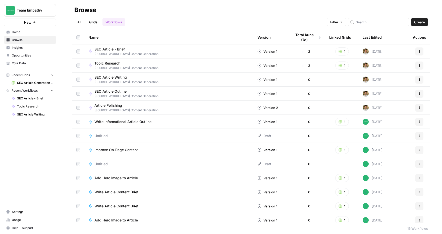
click at [80, 24] on link "All" at bounding box center [79, 22] width 10 height 8
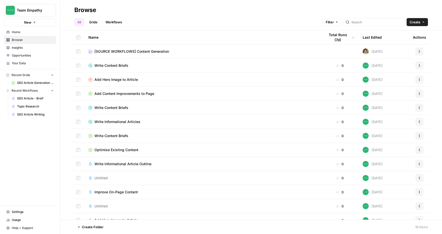
click at [116, 52] on span "[SOURCE WORKFLOWS] Content Generation" at bounding box center [131, 51] width 75 height 5
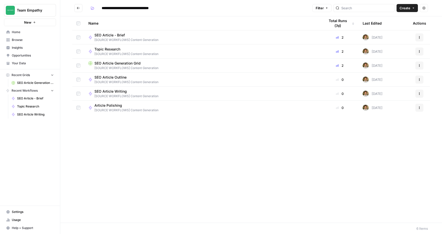
click at [114, 63] on span "SEO Article Generation Grid" at bounding box center [117, 63] width 46 height 5
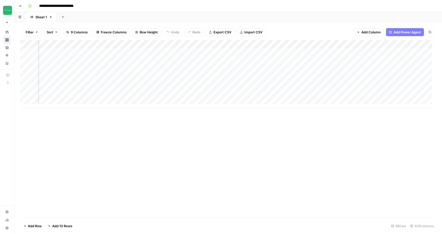
scroll to position [0, 179]
click at [341, 53] on div "Add Column" at bounding box center [228, 74] width 416 height 68
click at [352, 52] on div "Add Column" at bounding box center [228, 74] width 416 height 68
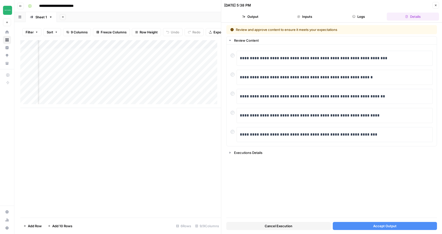
click at [353, 223] on button "Accept Output" at bounding box center [385, 226] width 105 height 8
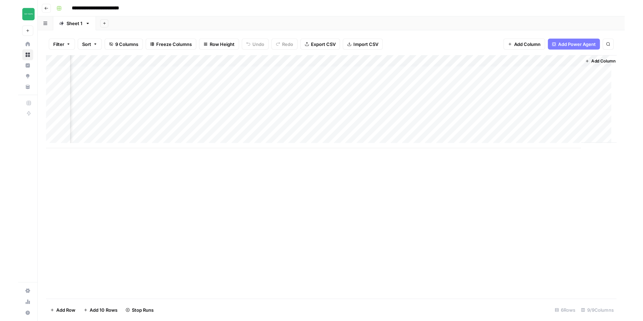
scroll to position [0, 179]
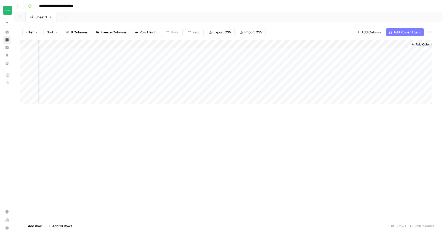
click at [416, 44] on span "Add Column" at bounding box center [425, 44] width 18 height 5
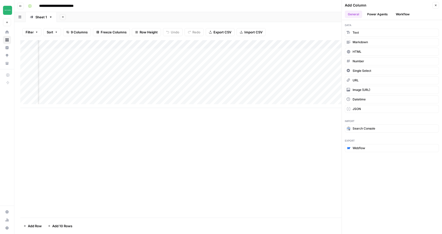
click at [400, 13] on button "Workflow" at bounding box center [403, 15] width 20 height 8
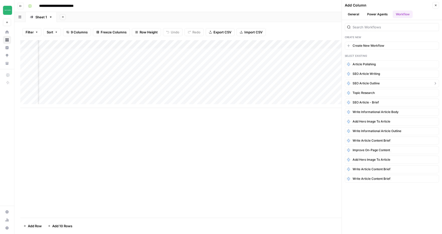
click at [383, 82] on button "SEO Article Outline" at bounding box center [392, 83] width 94 height 8
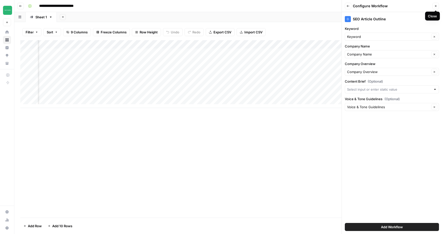
click at [436, 5] on icon "button" at bounding box center [435, 6] width 3 height 3
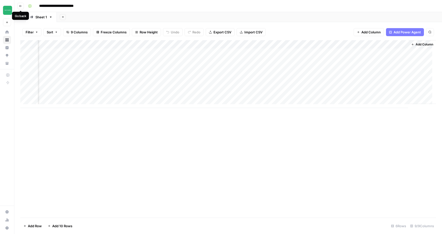
click at [22, 6] on icon "button" at bounding box center [20, 6] width 3 height 3
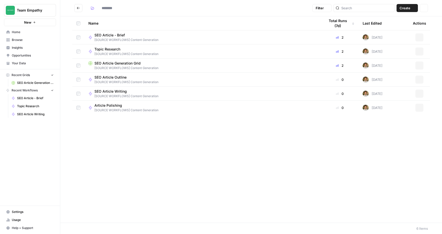
type input "**********"
click at [408, 8] on span "Create" at bounding box center [405, 8] width 11 height 5
click at [394, 28] on span "Workflow" at bounding box center [398, 26] width 28 height 5
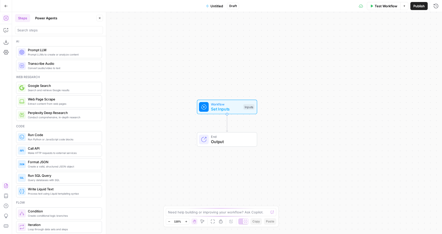
click at [5, 185] on icon "button" at bounding box center [6, 185] width 5 height 5
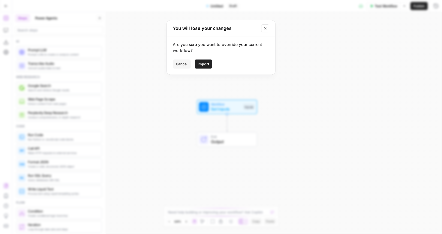
click at [207, 62] on span "Import" at bounding box center [204, 64] width 12 height 5
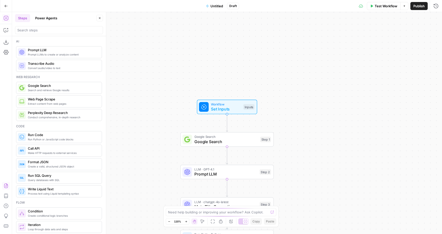
click at [218, 10] on div "Go Back Untitled Draft Test Workflow Options Publish Run History" at bounding box center [221, 6] width 442 height 12
click at [218, 6] on span "Untitled" at bounding box center [217, 6] width 13 height 5
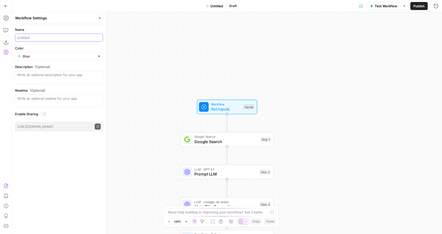
drag, startPoint x: 41, startPoint y: 36, endPoint x: 28, endPoint y: 37, distance: 13.4
click at [28, 37] on input "Name" at bounding box center [58, 37] width 83 height 5
type input "Metadata"
click at [45, 57] on input "Color" at bounding box center [59, 56] width 72 height 5
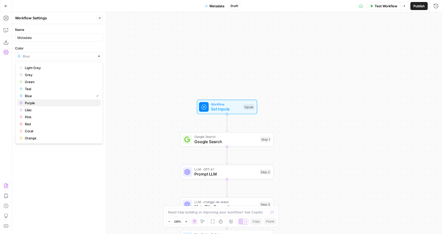
click at [31, 103] on span "Purple" at bounding box center [61, 102] width 72 height 5
type input "Purple"
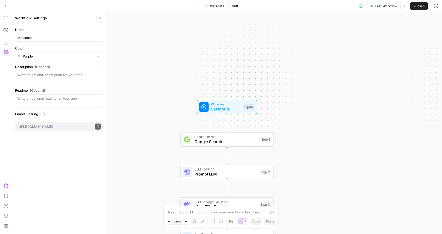
drag, startPoint x: 419, startPoint y: 9, endPoint x: 405, endPoint y: 9, distance: 14.1
click at [419, 9] on button "Publish" at bounding box center [418, 6] width 17 height 8
click at [5, 6] on icon "button" at bounding box center [6, 6] width 3 height 2
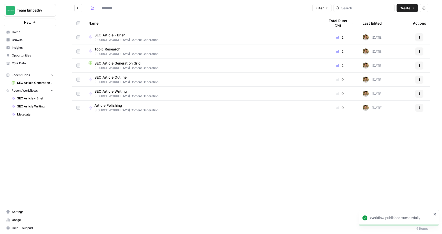
type input "**********"
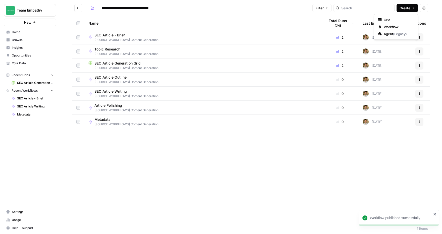
click at [400, 6] on span "Create" at bounding box center [405, 8] width 11 height 5
click at [397, 26] on span "Workflow" at bounding box center [398, 26] width 28 height 5
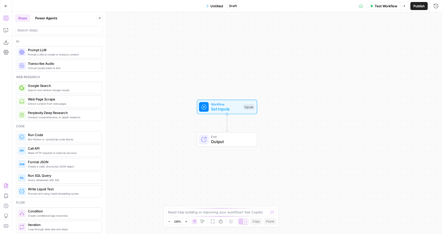
click at [4, 185] on icon "button" at bounding box center [6, 185] width 5 height 5
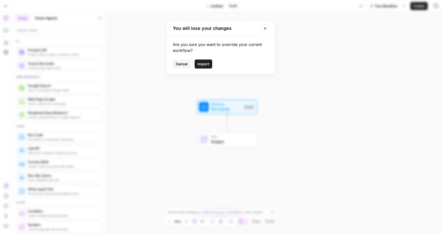
click at [206, 64] on span "Import" at bounding box center [204, 64] width 12 height 5
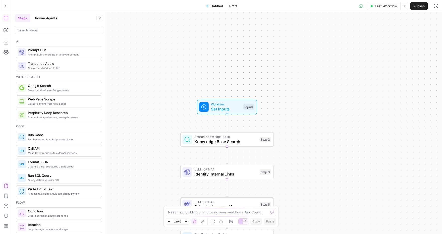
click at [215, 8] on span "Untitled" at bounding box center [217, 6] width 13 height 5
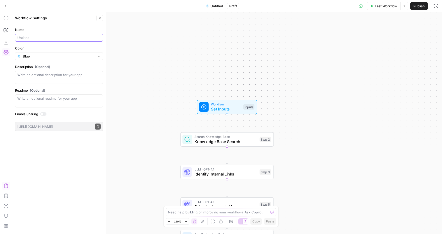
click at [53, 35] on input "Name" at bounding box center [58, 37] width 83 height 5
type input "Internal Links"
click at [64, 55] on input "Color" at bounding box center [59, 56] width 72 height 5
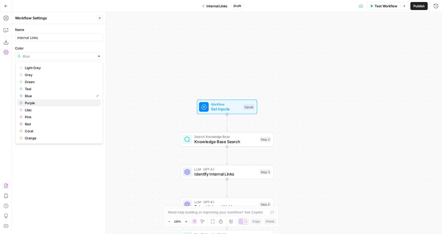
click at [37, 102] on span "Purple" at bounding box center [61, 102] width 72 height 5
type input "Purple"
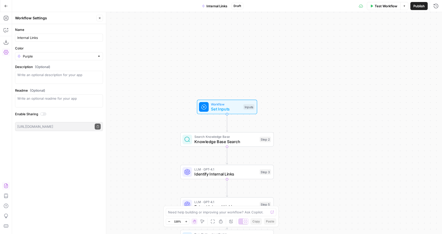
click at [415, 5] on span "Publish" at bounding box center [418, 6] width 11 height 5
click at [7, 5] on icon "button" at bounding box center [6, 6] width 4 height 4
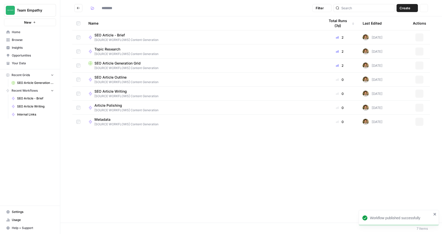
type input "**********"
click at [404, 8] on span "Create" at bounding box center [405, 8] width 11 height 5
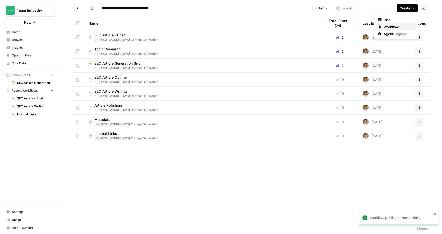
click at [387, 26] on span "Workflow" at bounding box center [398, 26] width 28 height 5
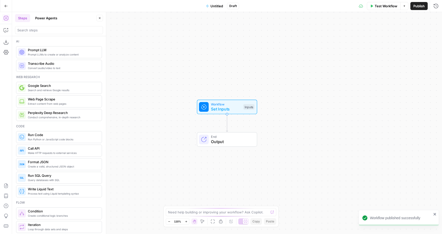
click at [224, 5] on button "Untitled" at bounding box center [214, 6] width 23 height 8
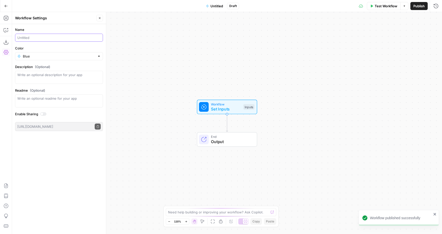
click at [64, 36] on input "Name" at bounding box center [58, 37] width 83 height 5
type input "External Links"
click at [94, 58] on input "Color" at bounding box center [59, 56] width 72 height 5
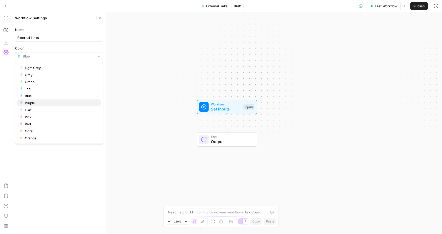
click at [37, 101] on span "Purple" at bounding box center [61, 102] width 72 height 5
type input "Purple"
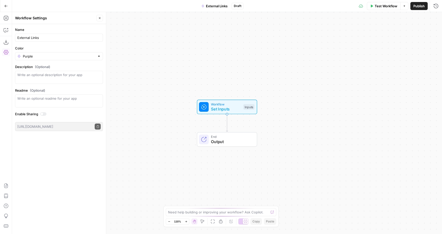
click at [418, 8] on span "Publish" at bounding box center [418, 6] width 11 height 5
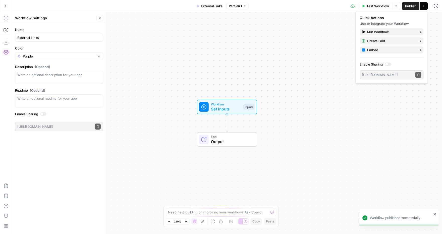
click at [9, 7] on button "Go Back" at bounding box center [6, 6] width 9 height 9
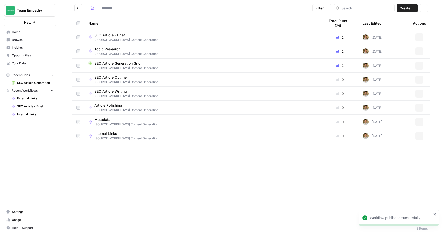
type input "**********"
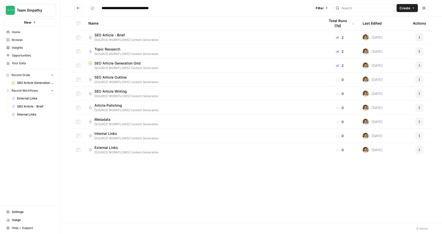
click at [79, 6] on button "Go back" at bounding box center [78, 8] width 8 height 8
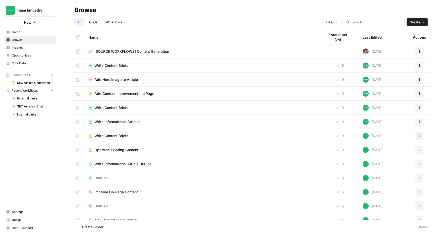
click at [95, 228] on span "Create Folder" at bounding box center [93, 227] width 22 height 5
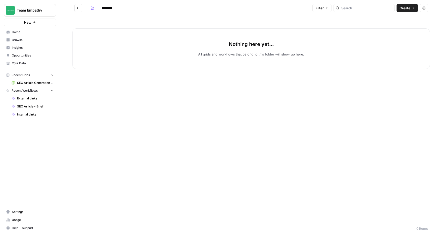
click at [107, 8] on input "********" at bounding box center [113, 8] width 28 height 8
type input "**********"
click at [176, 99] on div "Nothing here yet... All grids and workflows that belong to this folder will sho…" at bounding box center [251, 119] width 382 height 206
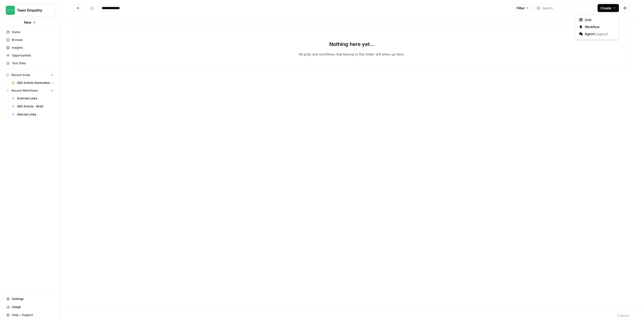
click at [442, 9] on span "Create" at bounding box center [606, 8] width 11 height 5
click at [442, 23] on button "Grid" at bounding box center [597, 19] width 40 height 7
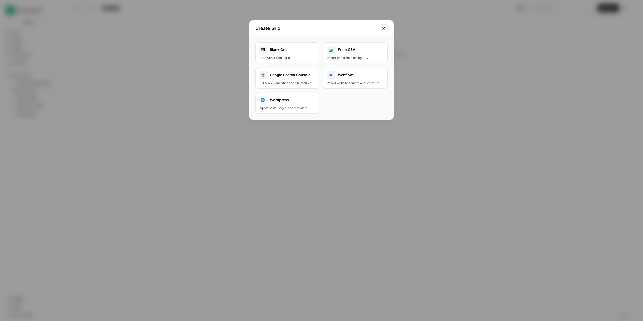
click at [380, 27] on button "Close modal" at bounding box center [384, 28] width 8 height 8
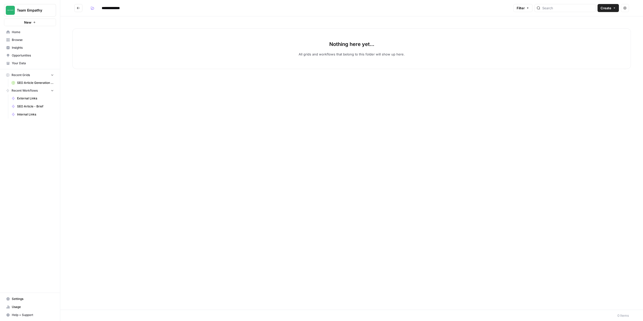
click at [442, 10] on span "Create" at bounding box center [606, 8] width 11 height 5
click at [442, 29] on button "Workflow" at bounding box center [597, 26] width 40 height 7
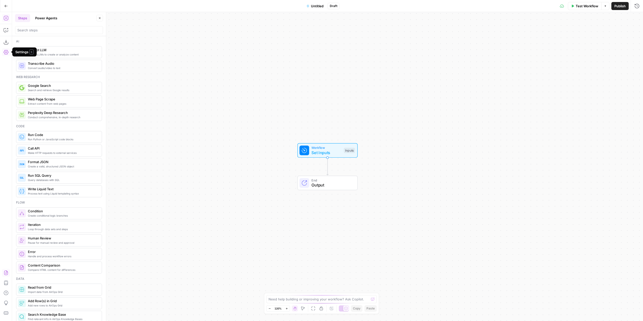
click at [6, 234] on icon "button" at bounding box center [6, 273] width 5 height 5
click at [305, 63] on span "Import" at bounding box center [304, 64] width 12 height 5
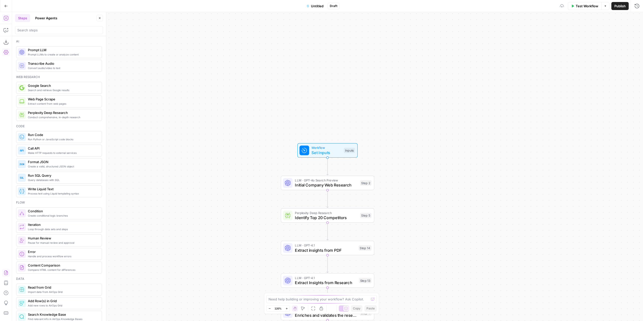
click at [317, 7] on span "Untitled" at bounding box center [317, 6] width 13 height 5
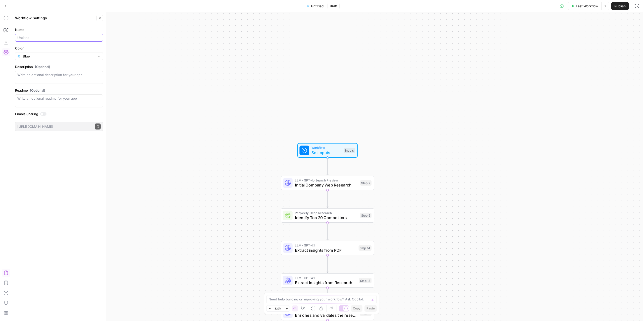
click at [49, 36] on input "Name" at bounding box center [58, 37] width 83 height 5
type input "Company Research"
click at [49, 54] on div "Blue" at bounding box center [59, 56] width 88 height 8
click at [34, 102] on span "Purple" at bounding box center [61, 102] width 72 height 5
type input "Purple"
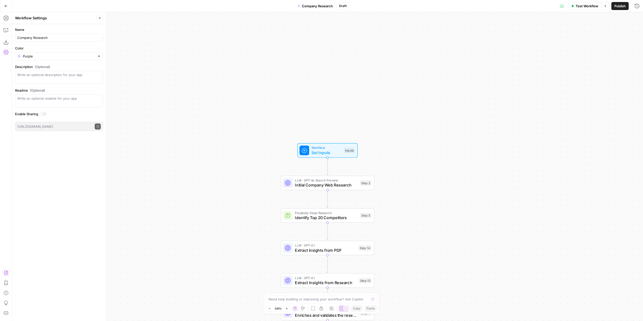
click at [442, 3] on button "Publish" at bounding box center [619, 6] width 17 height 8
click at [8, 5] on button "Go Back" at bounding box center [6, 6] width 9 height 9
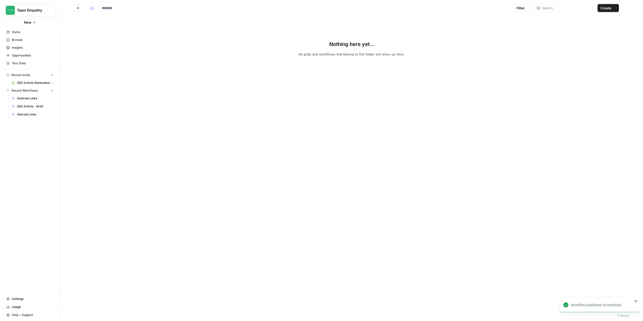
type input "**********"
click at [442, 8] on span "Create" at bounding box center [606, 8] width 11 height 5
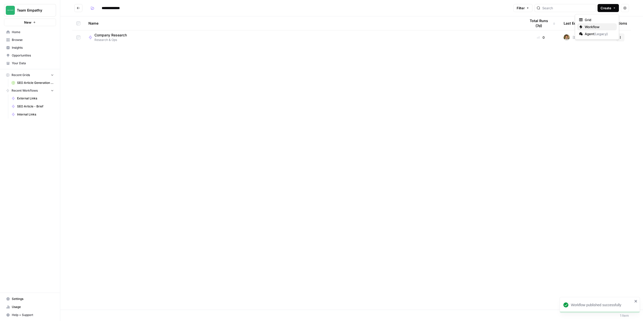
click at [442, 27] on span "Workflow" at bounding box center [599, 26] width 28 height 5
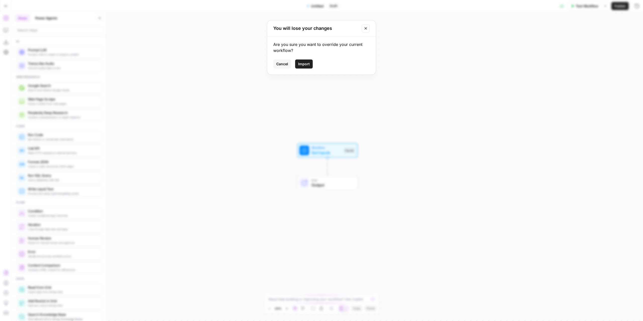
click at [307, 63] on span "Import" at bounding box center [304, 64] width 12 height 5
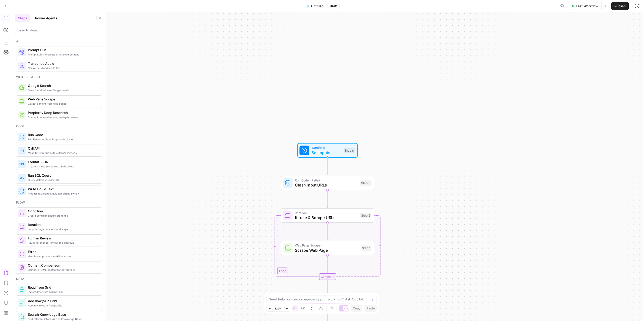
click at [319, 4] on span "Untitled" at bounding box center [317, 6] width 13 height 5
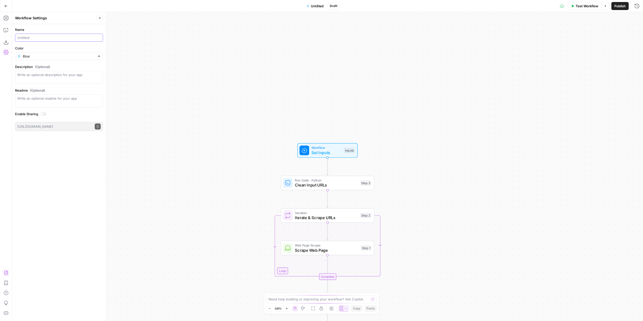
click at [59, 37] on input "Name" at bounding box center [58, 37] width 83 height 5
type input "Blog Guidelines"
click at [76, 53] on div "Color Blue" at bounding box center [59, 53] width 88 height 15
click at [76, 55] on input "Color" at bounding box center [59, 56] width 72 height 5
click at [33, 108] on span "Lilac" at bounding box center [61, 110] width 72 height 5
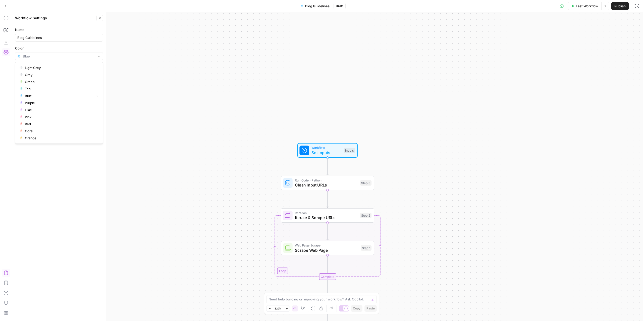
type input "Lilac"
click at [25, 37] on input "Blog Guidelines" at bounding box center [58, 37] width 83 height 5
drag, startPoint x: 83, startPoint y: 37, endPoint x: 64, endPoint y: 36, distance: 19.6
click at [64, 36] on input "Blog Voice & Tone Guidelines Guidelines" at bounding box center [58, 37] width 83 height 5
type input "Blog Voice & Tone Guidelines"
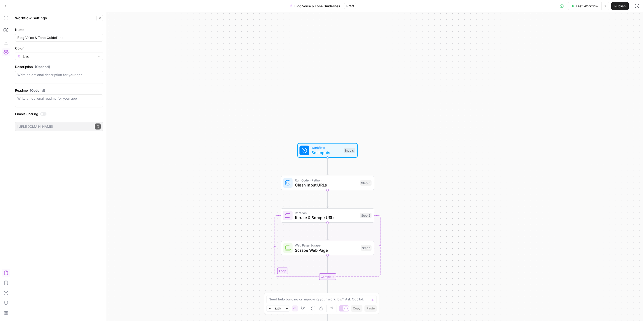
click at [442, 6] on span "Publish" at bounding box center [619, 6] width 11 height 5
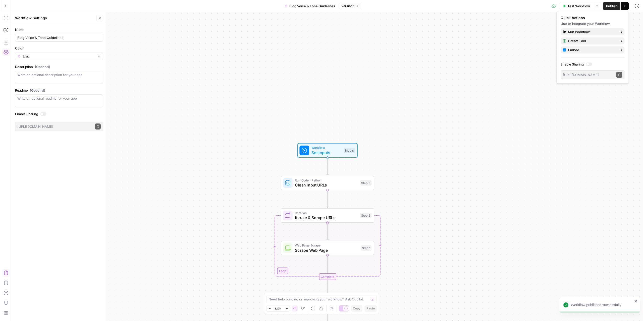
click at [6, 5] on icon "button" at bounding box center [6, 6] width 3 height 2
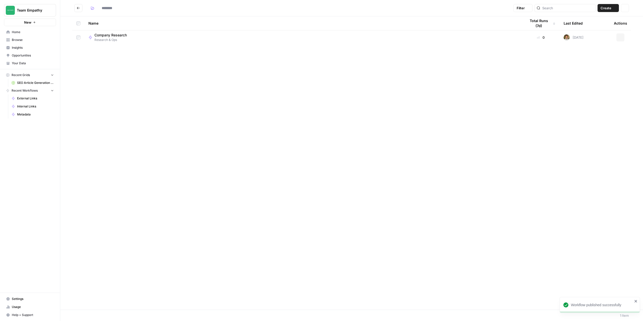
type input "**********"
click at [80, 8] on icon "Go back" at bounding box center [79, 8] width 4 height 4
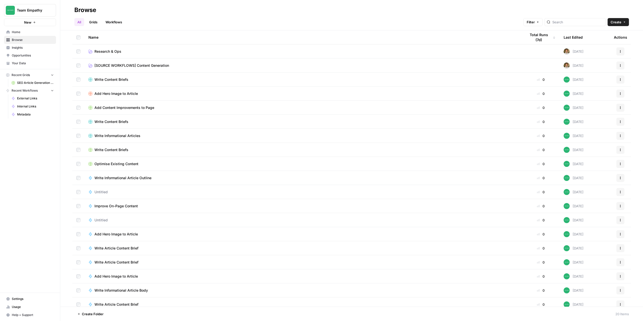
click at [130, 66] on span "[SOURCE WORKFLOWS] Content Generation" at bounding box center [131, 65] width 75 height 5
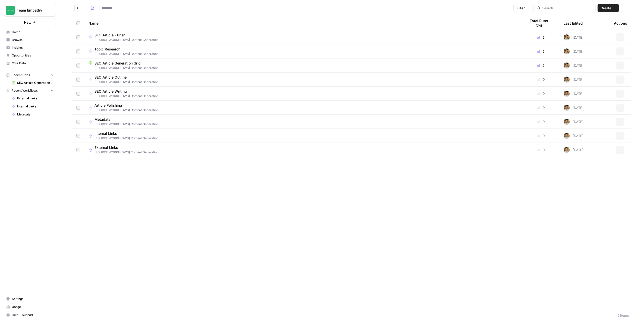
type input "**********"
click at [78, 9] on icon "Go back" at bounding box center [79, 8] width 4 height 4
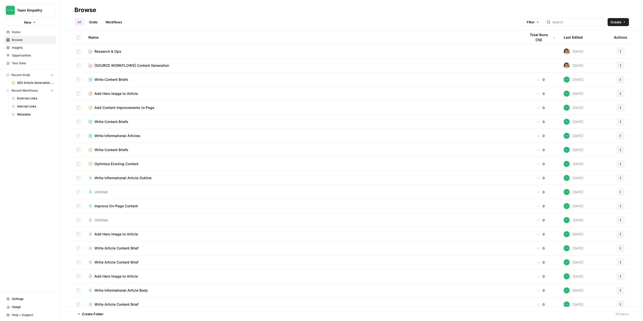
click at [119, 52] on span "Research & Ops" at bounding box center [107, 51] width 27 height 5
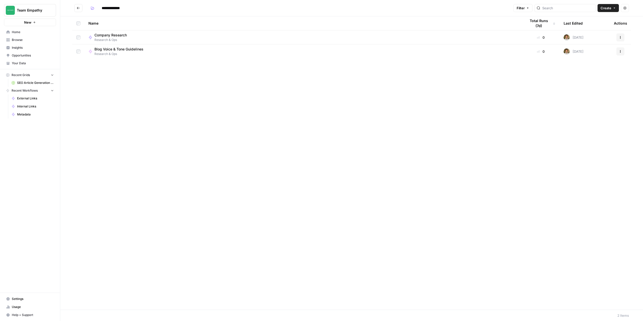
click at [102, 5] on input "**********" at bounding box center [114, 8] width 31 height 8
type input "**********"
click at [74, 5] on header "**********" at bounding box center [351, 8] width 583 height 16
click at [77, 8] on icon "Go back" at bounding box center [79, 8] width 4 height 4
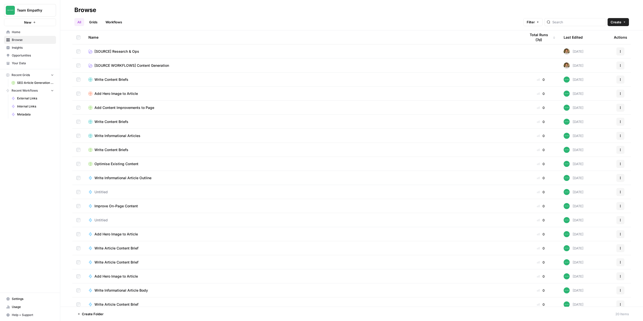
click at [95, 234] on span "Create Folder" at bounding box center [93, 314] width 22 height 5
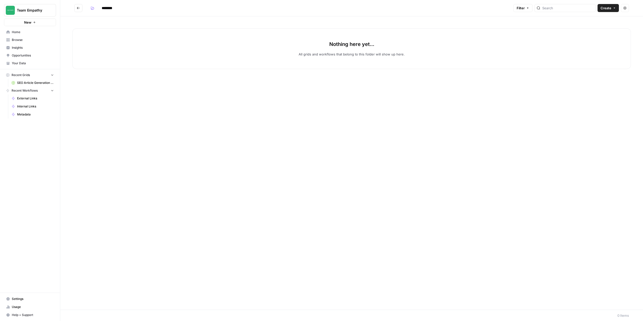
click at [115, 7] on input "********" at bounding box center [113, 8] width 28 height 8
type input "*"
click at [101, 8] on input "**********" at bounding box center [117, 8] width 37 height 8
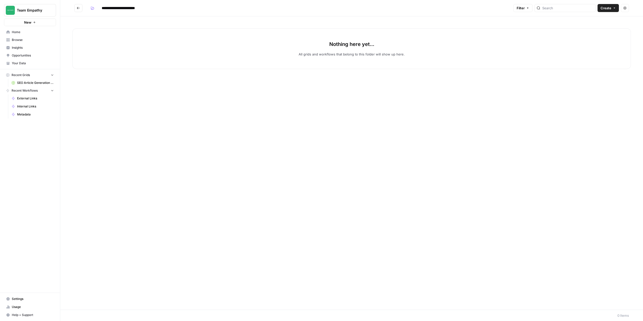
type input "**********"
click at [152, 84] on div "Nothing here yet... All grids and workflows that belong to this folder will sho…" at bounding box center [351, 163] width 583 height 294
click at [442, 8] on span "Create" at bounding box center [606, 8] width 11 height 5
click at [442, 24] on span "Workflow" at bounding box center [599, 26] width 28 height 5
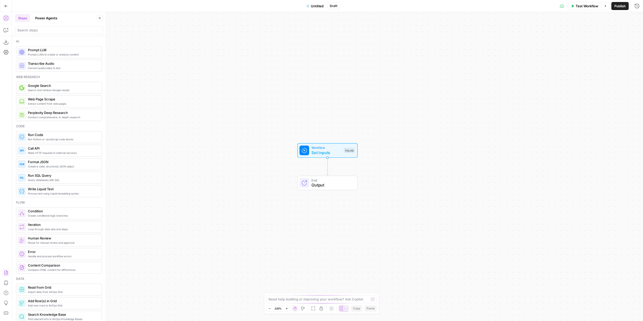
click at [5, 234] on icon "button" at bounding box center [6, 273] width 4 height 5
click at [302, 60] on button "Import" at bounding box center [304, 64] width 18 height 9
click at [318, 10] on div "Go Back Untitled Draft Test Workflow Options Publish Run History" at bounding box center [321, 6] width 643 height 12
click at [317, 6] on span "Untitled" at bounding box center [317, 6] width 13 height 5
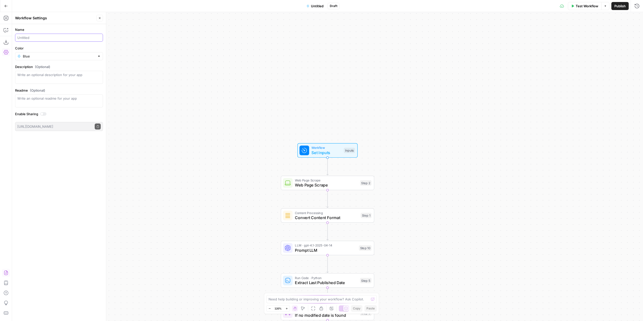
click at [53, 37] on input "Name" at bounding box center [58, 37] width 83 height 5
type input "X"
type input "Extract Article From URL"
click at [69, 55] on input "Color" at bounding box center [59, 56] width 72 height 5
click at [33, 117] on span "Pink" at bounding box center [61, 117] width 72 height 5
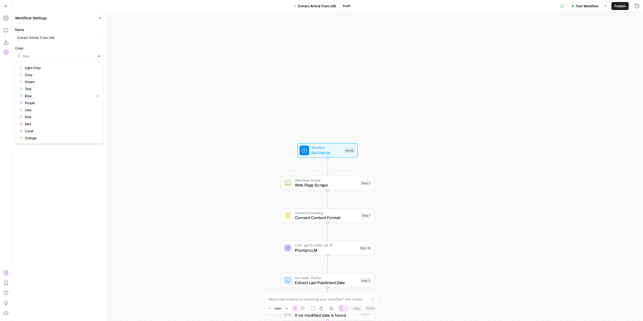
type input "Pink"
click at [406, 43] on div "true false Workflow Set Inputs Inputs Web Page Scrape Web Page Scrape Step 2 Co…" at bounding box center [327, 166] width 631 height 309
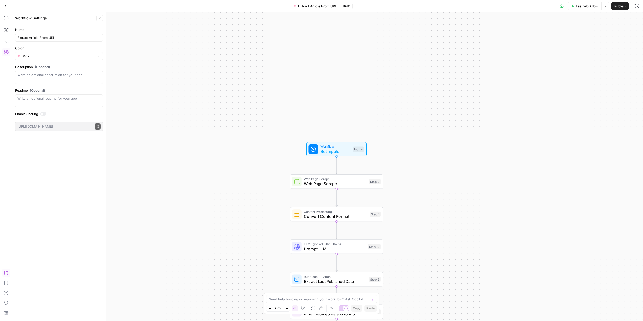
click at [442, 7] on span "Publish" at bounding box center [619, 6] width 11 height 5
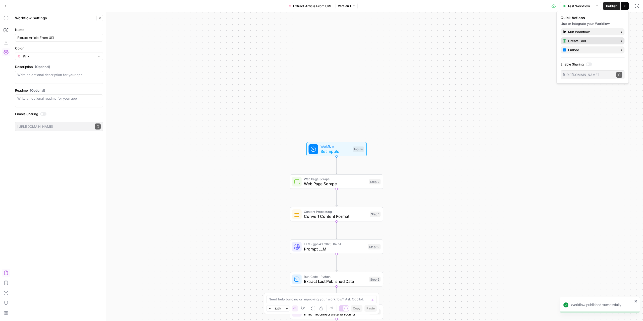
click at [442, 42] on div "Create Grid" at bounding box center [593, 40] width 60 height 5
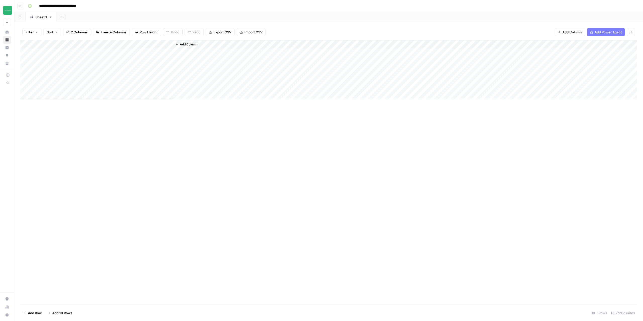
click at [101, 53] on div "Add Column" at bounding box center [328, 69] width 617 height 59
click at [78, 52] on div "Add Column" at bounding box center [328, 69] width 617 height 59
type textarea "**********"
drag, startPoint x: 157, startPoint y: 133, endPoint x: 155, endPoint y: 131, distance: 2.9
click at [155, 131] on div "Add Column" at bounding box center [328, 172] width 617 height 265
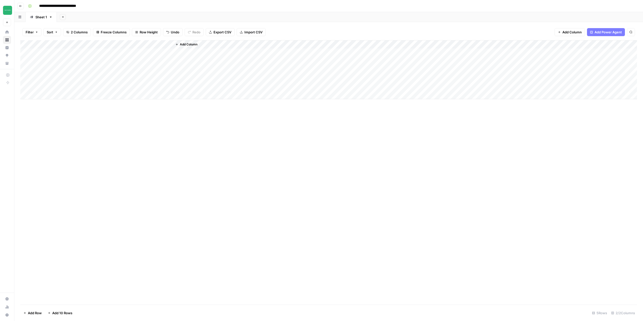
click at [144, 53] on div "Add Column" at bounding box center [328, 69] width 617 height 59
click at [190, 43] on span "Add Column" at bounding box center [189, 44] width 18 height 5
click at [442, 14] on button "Workflow" at bounding box center [604, 15] width 20 height 8
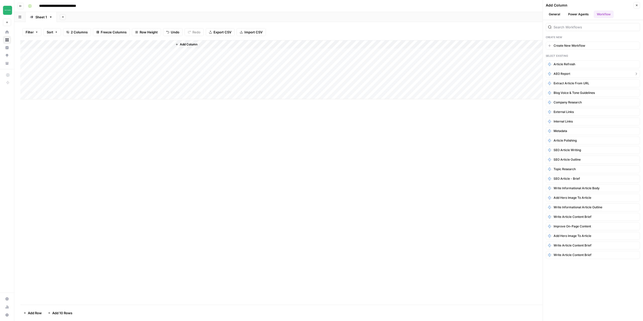
click at [442, 74] on button "AEO Report" at bounding box center [593, 74] width 94 height 8
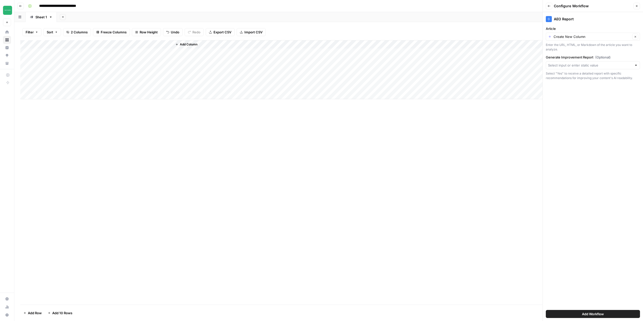
click at [442, 5] on icon "button" at bounding box center [636, 6] width 3 height 3
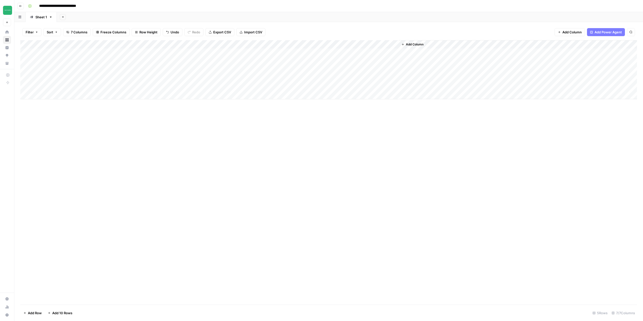
click at [413, 42] on span "Add Column" at bounding box center [415, 44] width 18 height 5
click at [442, 16] on button "Workflow" at bounding box center [604, 15] width 20 height 8
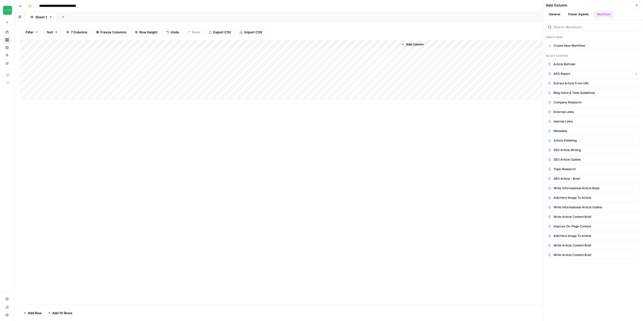
click at [442, 72] on button "AEO Report" at bounding box center [593, 74] width 94 height 8
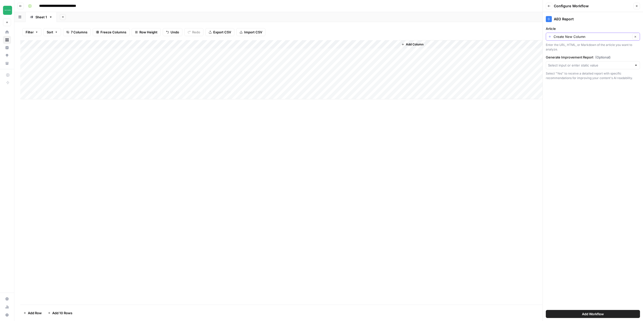
click at [442, 38] on button "Clear" at bounding box center [635, 37] width 6 height 6
click at [442, 38] on input "Article" at bounding box center [590, 36] width 84 height 5
click at [442, 100] on span "Body" at bounding box center [592, 99] width 84 height 5
type input "Body"
click at [442, 65] on input "Generate Improvement Report (Optional)" at bounding box center [590, 65] width 84 height 5
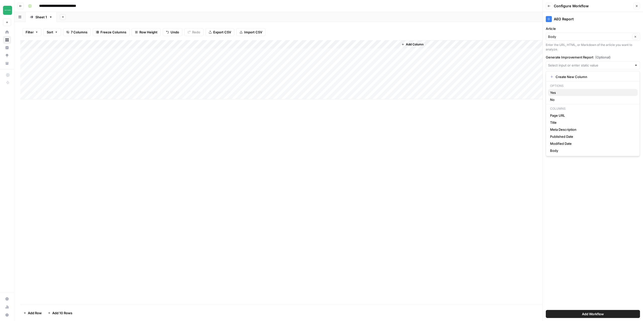
click at [442, 95] on span "Yes" at bounding box center [592, 92] width 84 height 5
type input "Yes"
click at [442, 234] on button "Add Workflow" at bounding box center [593, 314] width 94 height 8
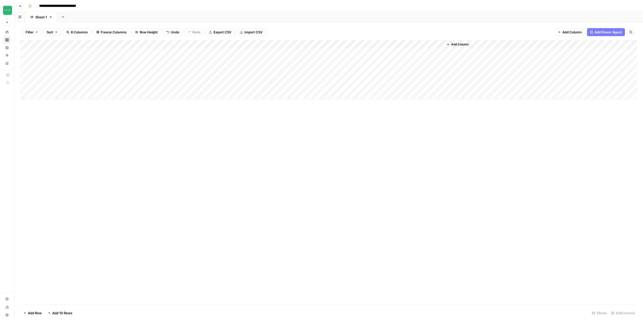
click at [423, 54] on div "Add Column" at bounding box center [328, 69] width 617 height 59
click at [442, 44] on span "Add Column" at bounding box center [460, 44] width 18 height 5
click at [442, 13] on button "Workflow" at bounding box center [604, 15] width 20 height 8
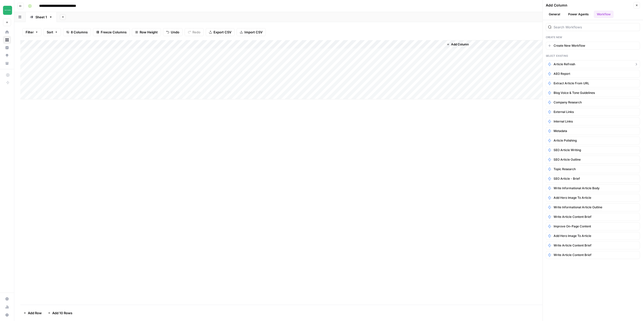
click at [442, 62] on span "Article Refresh" at bounding box center [565, 64] width 22 height 5
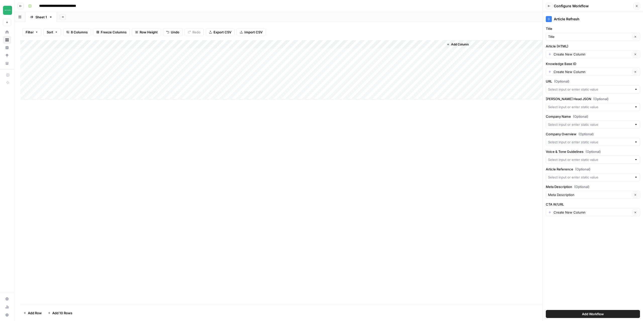
click at [442, 89] on div at bounding box center [636, 89] width 4 height 5
click at [442, 116] on span "Page URL" at bounding box center [589, 116] width 78 height 5
type input "Page URL"
click at [442, 124] on div at bounding box center [636, 124] width 4 height 5
click at [442, 44] on span "Add Column" at bounding box center [460, 44] width 18 height 5
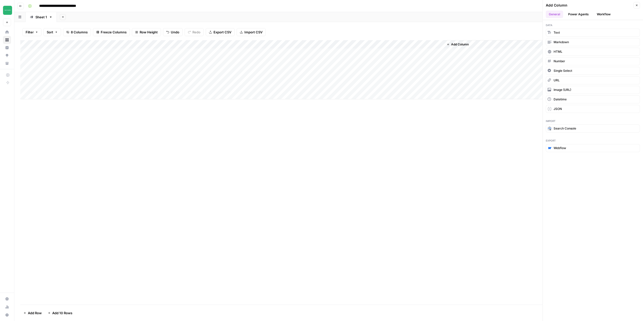
click at [442, 44] on span "Add Column" at bounding box center [460, 44] width 18 height 5
click at [442, 45] on span "Add Column" at bounding box center [460, 44] width 18 height 5
click at [442, 43] on span "Markdown" at bounding box center [561, 42] width 15 height 5
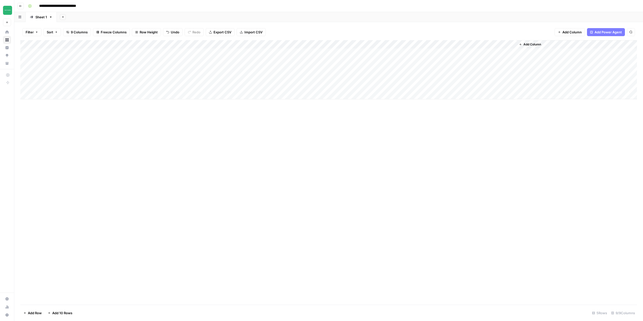
click at [442, 43] on div "Add Column" at bounding box center [328, 69] width 617 height 59
click at [442, 57] on input "New Column" at bounding box center [473, 56] width 51 height 5
type input "Company Name"
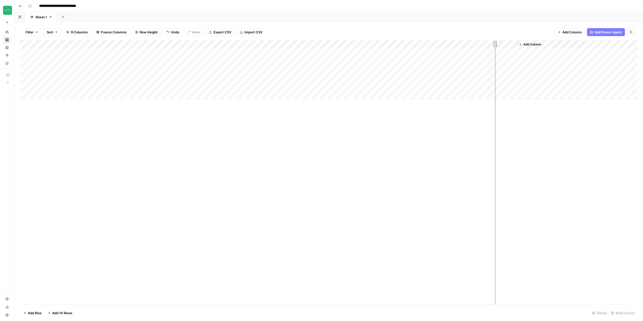
drag, startPoint x: 515, startPoint y: 44, endPoint x: 495, endPoint y: 44, distance: 20.6
click at [442, 44] on div "Add Column" at bounding box center [328, 69] width 617 height 59
click at [442, 44] on span "Add Column" at bounding box center [511, 44] width 18 height 5
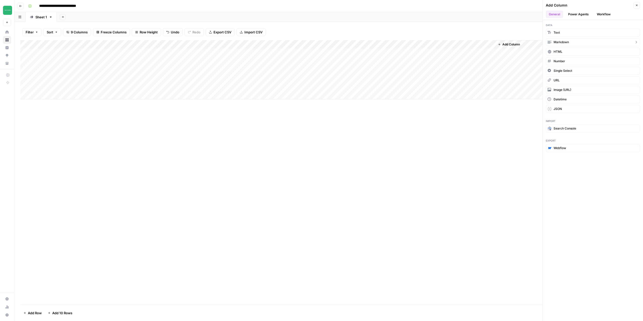
click at [442, 41] on span "Markdown" at bounding box center [561, 42] width 15 height 5
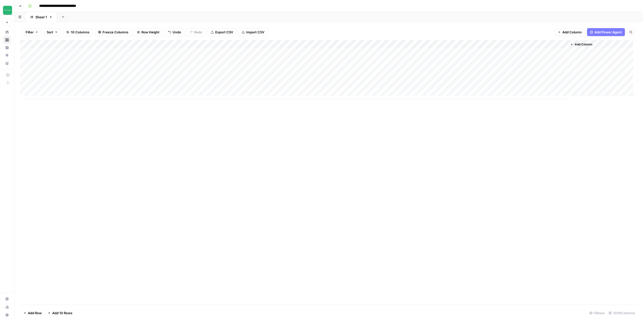
click at [442, 42] on div "Add Column" at bounding box center [328, 69] width 617 height 59
click at [442, 42] on div at bounding box center [531, 45] width 73 height 10
click at [442, 56] on input "New Column" at bounding box center [524, 56] width 51 height 5
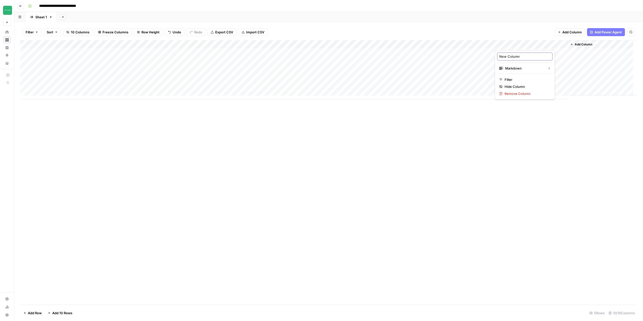
drag, startPoint x: 516, startPoint y: 56, endPoint x: 519, endPoint y: 55, distance: 3.4
click at [442, 56] on input "New Column" at bounding box center [524, 56] width 51 height 5
type input "Company"
click at [442, 42] on div "Add Column" at bounding box center [328, 69] width 617 height 59
click at [442, 43] on div "Add Column" at bounding box center [328, 69] width 617 height 59
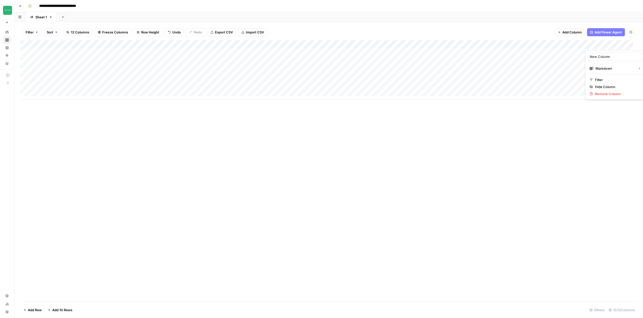
click at [442, 60] on div "New Column" at bounding box center [616, 57] width 56 height 8
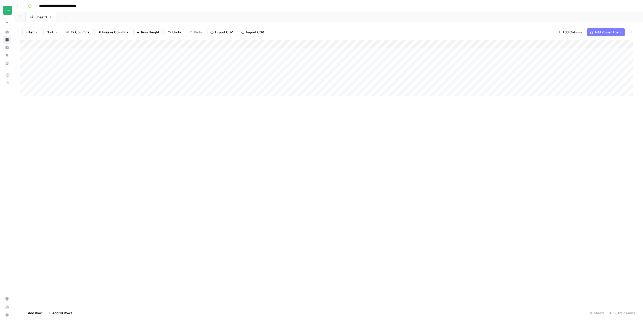
click at [442, 60] on div "Add Column" at bounding box center [328, 69] width 617 height 59
click at [442, 47] on div "Add Column" at bounding box center [328, 69] width 617 height 59
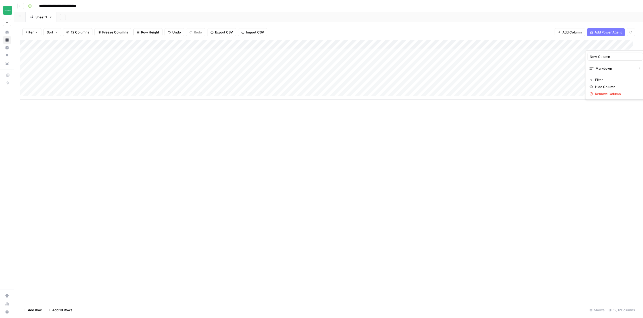
click at [442, 54] on div "New Column" at bounding box center [616, 57] width 56 height 8
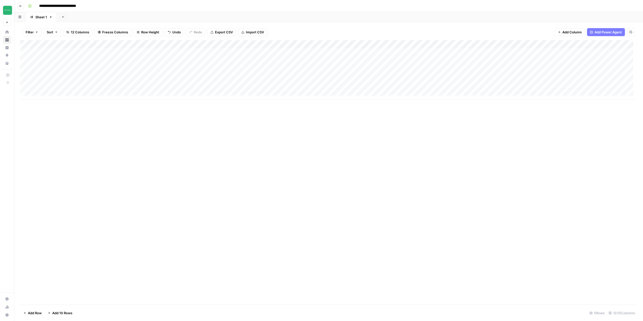
click at [442, 54] on div "Add Column" at bounding box center [328, 69] width 617 height 59
click at [442, 40] on div "Add Column" at bounding box center [328, 69] width 617 height 59
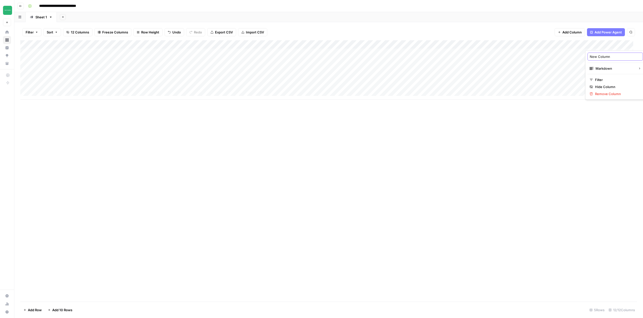
drag, startPoint x: 608, startPoint y: 57, endPoint x: 582, endPoint y: 57, distance: 26.1
click at [442, 57] on body "**********" at bounding box center [321, 159] width 643 height 318
drag, startPoint x: 610, startPoint y: 55, endPoint x: 590, endPoint y: 57, distance: 19.7
click at [442, 57] on input "New Column" at bounding box center [615, 56] width 51 height 5
type input "Company Overview"
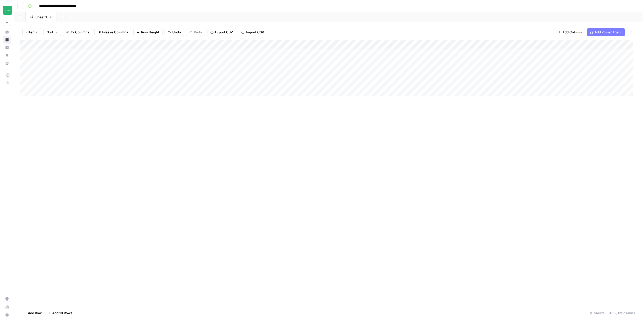
scroll to position [4, 0]
drag, startPoint x: 550, startPoint y: 99, endPoint x: 580, endPoint y: 97, distance: 30.2
click at [442, 97] on div "Add Column" at bounding box center [328, 69] width 617 height 59
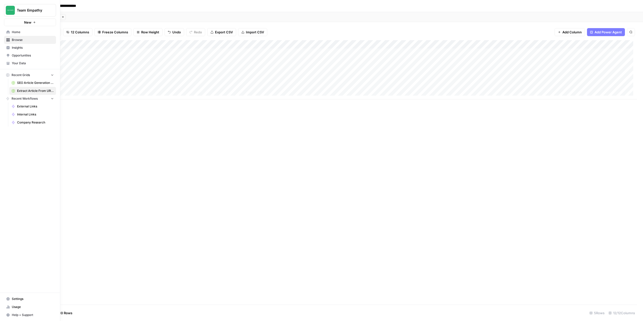
scroll to position [0, 0]
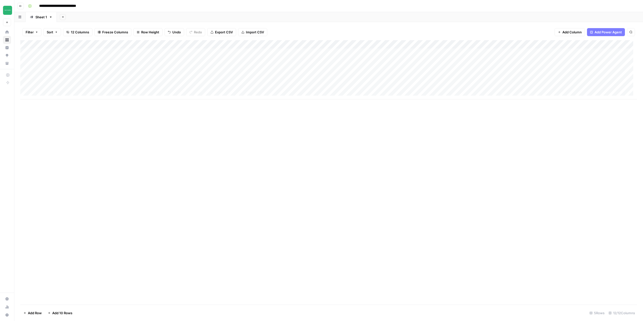
drag, startPoint x: 513, startPoint y: 44, endPoint x: 140, endPoint y: 45, distance: 372.8
click at [140, 45] on div "Add Column" at bounding box center [328, 69] width 617 height 59
drag, startPoint x: 596, startPoint y: 44, endPoint x: 173, endPoint y: 45, distance: 423.0
click at [173, 45] on div "Add Column" at bounding box center [328, 69] width 617 height 59
drag, startPoint x: 234, startPoint y: 45, endPoint x: 210, endPoint y: 45, distance: 24.4
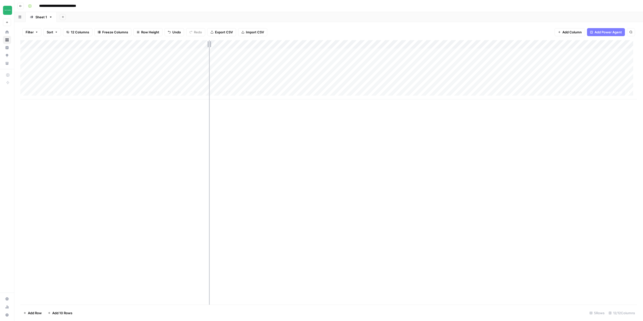
click at [210, 45] on div "Add Column" at bounding box center [328, 69] width 617 height 59
click at [442, 43] on span "Add Column" at bounding box center [626, 44] width 18 height 5
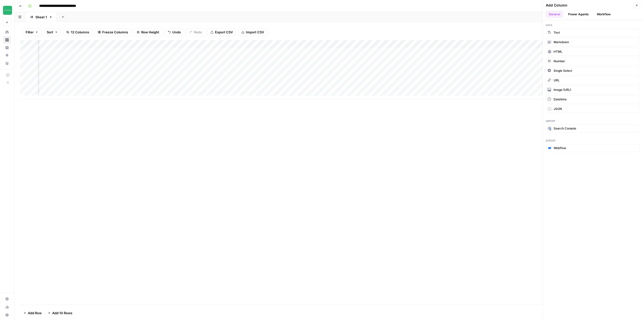
click at [442, 14] on button "Workflow" at bounding box center [604, 15] width 20 height 8
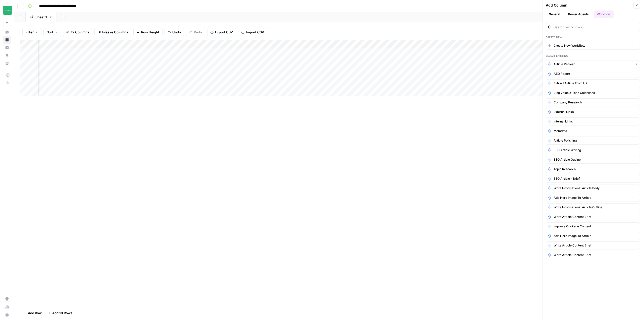
click at [442, 64] on button "Article Refresh" at bounding box center [593, 64] width 94 height 8
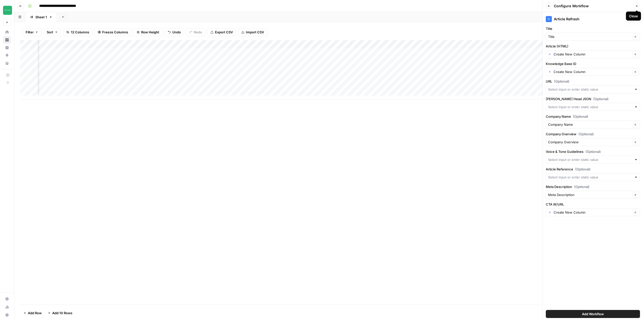
drag, startPoint x: 639, startPoint y: 6, endPoint x: 631, endPoint y: 19, distance: 15.4
click at [442, 6] on button "Close" at bounding box center [637, 6] width 7 height 7
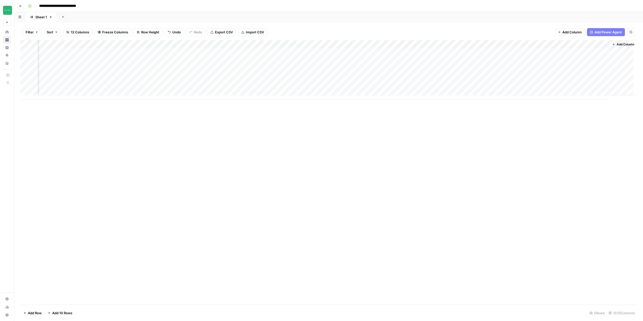
click at [442, 42] on button "Add Column" at bounding box center [623, 44] width 26 height 7
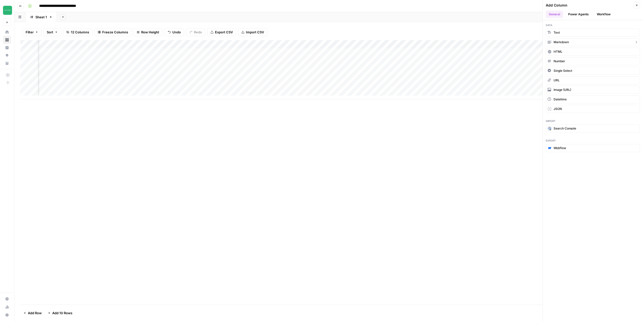
click at [442, 41] on button "Markdown" at bounding box center [593, 42] width 94 height 8
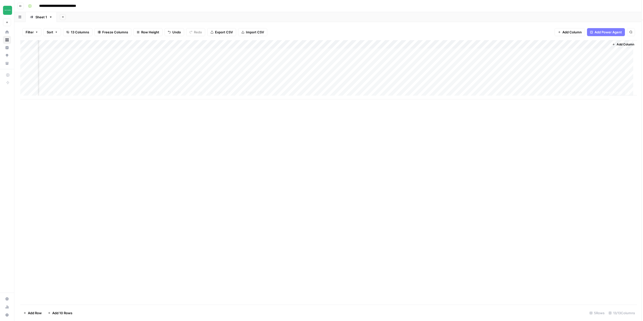
scroll to position [0, 100]
click at [442, 43] on div "Add Column" at bounding box center [328, 69] width 617 height 59
drag, startPoint x: 563, startPoint y: 55, endPoint x: 538, endPoint y: 57, distance: 25.2
click at [442, 57] on input "New Column" at bounding box center [562, 56] width 51 height 5
type input "Voice & Tone Guidelines"
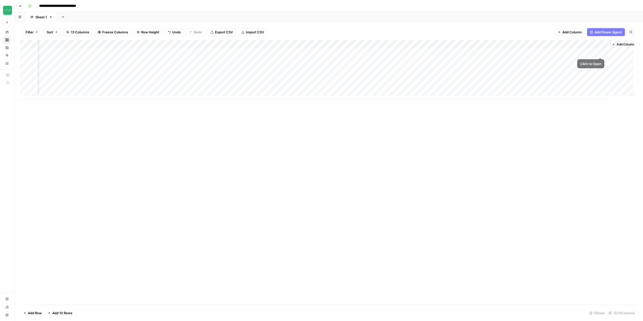
click at [442, 45] on span "Add Column" at bounding box center [626, 44] width 18 height 5
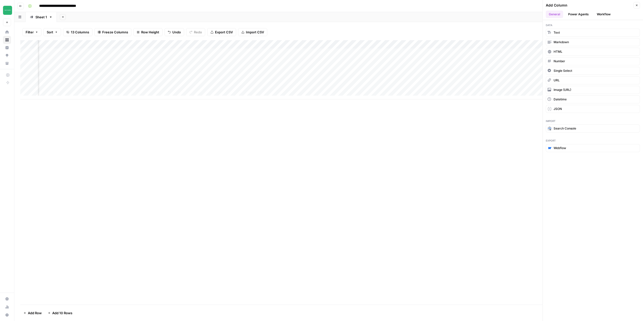
click at [442, 15] on button "Workflow" at bounding box center [604, 15] width 20 height 8
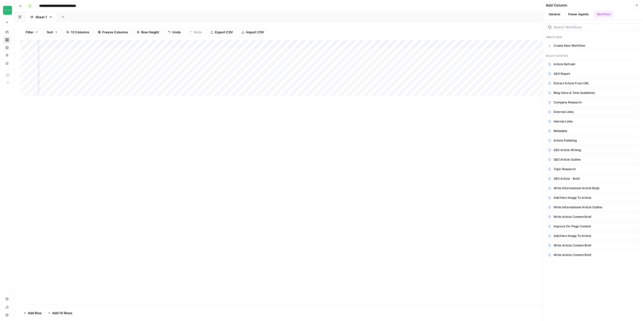
click at [442, 14] on button "General" at bounding box center [554, 15] width 17 height 8
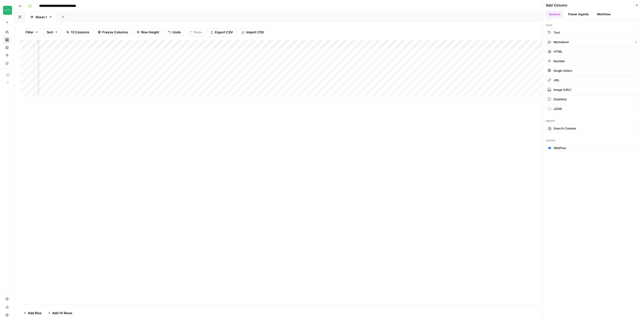
click at [442, 40] on button "Markdown" at bounding box center [593, 42] width 94 height 8
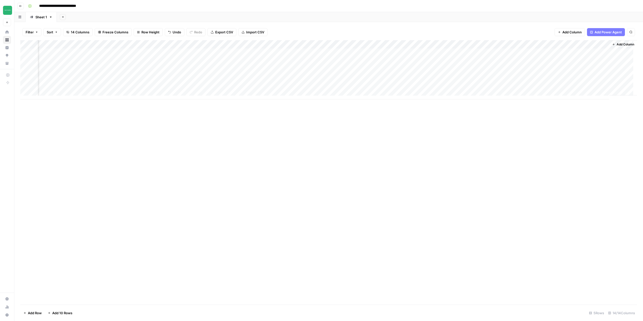
scroll to position [0, 173]
click at [442, 44] on div "Add Column" at bounding box center [328, 69] width 617 height 59
drag, startPoint x: 565, startPoint y: 57, endPoint x: 538, endPoint y: 57, distance: 27.1
click at [442, 57] on input "New Column" at bounding box center [562, 56] width 51 height 5
type input "Article References"
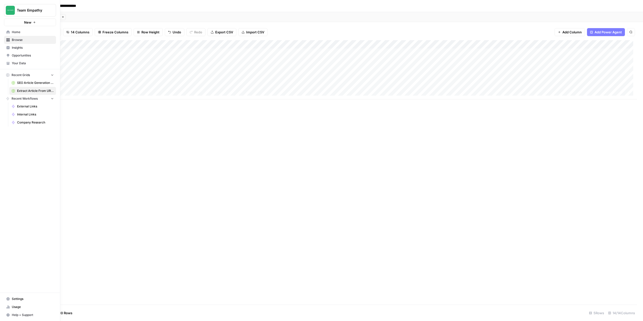
scroll to position [0, 70]
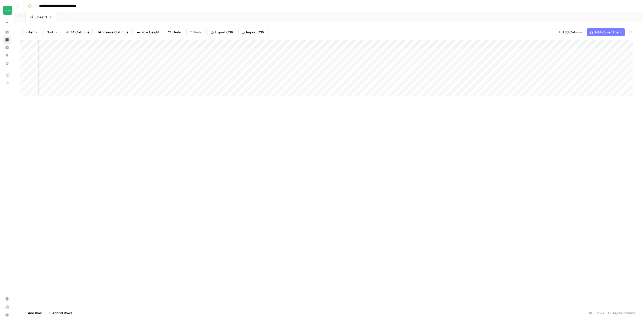
drag, startPoint x: 507, startPoint y: 43, endPoint x: 171, endPoint y: 62, distance: 336.4
click at [171, 62] on div "Add Column" at bounding box center [328, 69] width 617 height 59
drag, startPoint x: 211, startPoint y: 45, endPoint x: 192, endPoint y: 45, distance: 18.6
click at [192, 45] on div "Add Column" at bounding box center [328, 69] width 617 height 59
drag, startPoint x: 629, startPoint y: 43, endPoint x: 223, endPoint y: 52, distance: 405.8
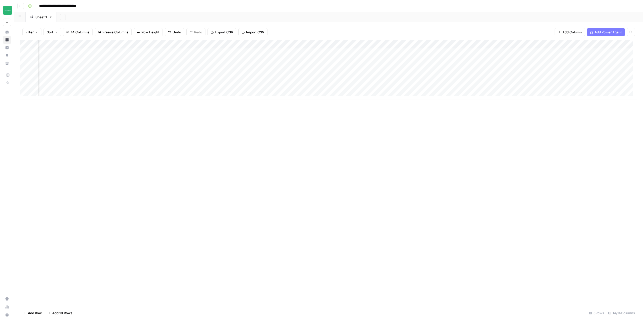
click at [223, 52] on div "Add Column" at bounding box center [328, 69] width 617 height 59
drag, startPoint x: 264, startPoint y: 44, endPoint x: 241, endPoint y: 45, distance: 23.1
click at [241, 45] on div "Add Column" at bounding box center [328, 69] width 617 height 59
click at [442, 45] on span "Add Column" at bounding box center [626, 44] width 18 height 5
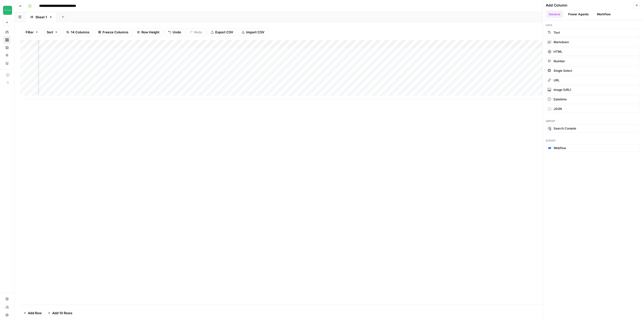
click at [442, 13] on button "Workflow" at bounding box center [604, 15] width 20 height 8
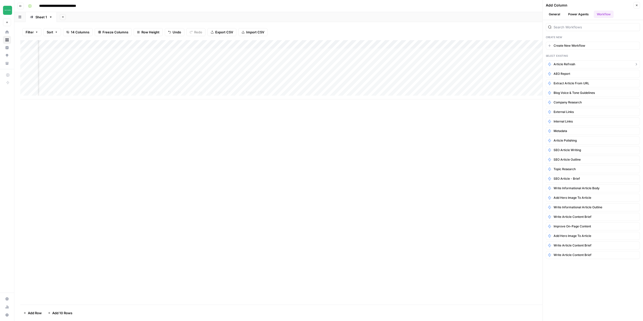
click at [442, 62] on span "Article Refresh" at bounding box center [565, 64] width 22 height 5
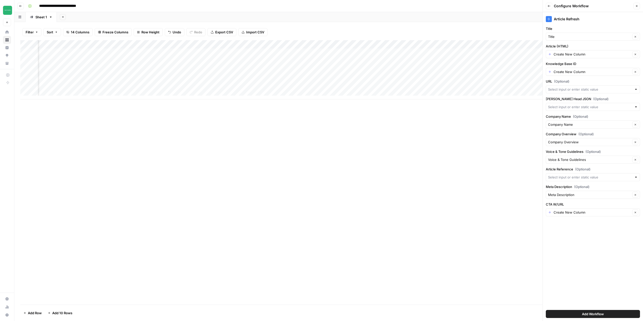
click at [442, 234] on span "Add Workflow" at bounding box center [593, 314] width 22 height 5
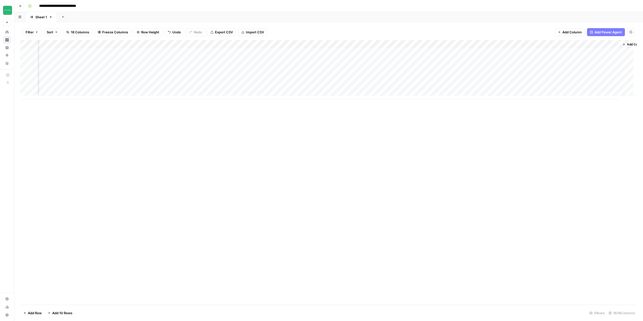
scroll to position [0, 394]
click at [442, 44] on div "Add Column" at bounding box center [328, 69] width 617 height 59
click at [442, 111] on span "Remove Column" at bounding box center [445, 112] width 44 height 5
click at [299, 62] on span "Delete" at bounding box center [303, 61] width 11 height 5
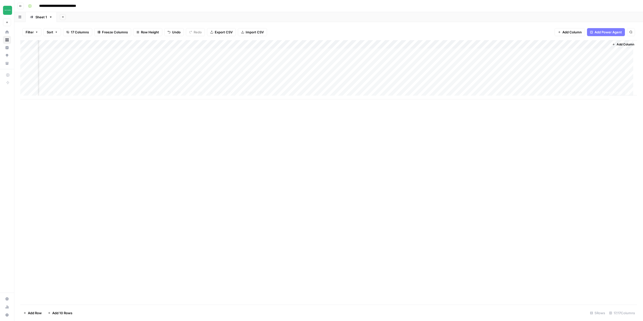
click at [442, 43] on div "Add Column" at bounding box center [328, 69] width 617 height 59
click at [435, 112] on span "Remove Column" at bounding box center [445, 112] width 44 height 5
drag, startPoint x: 309, startPoint y: 58, endPoint x: 377, endPoint y: 53, distance: 67.2
click at [309, 58] on button "Delete" at bounding box center [303, 61] width 17 height 9
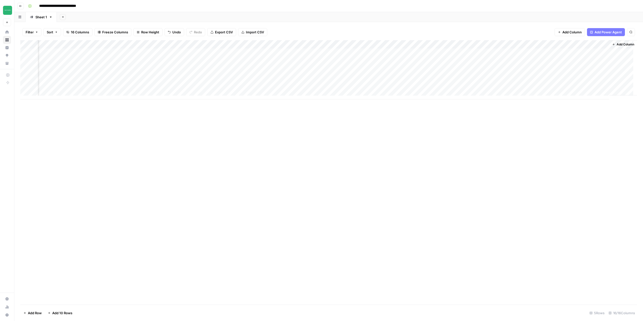
drag, startPoint x: 505, startPoint y: 45, endPoint x: 97, endPoint y: 48, distance: 407.5
click at [97, 48] on div "Add Column" at bounding box center [328, 69] width 617 height 59
drag, startPoint x: 135, startPoint y: 45, endPoint x: 106, endPoint y: 44, distance: 29.6
click at [106, 44] on div "Add Column" at bounding box center [328, 69] width 617 height 59
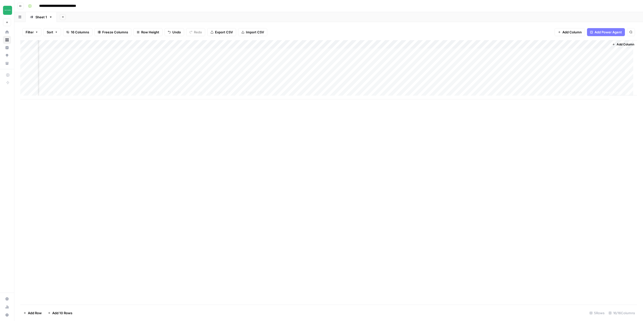
click at [442, 43] on div "Add Column" at bounding box center [328, 69] width 617 height 59
click at [442, 86] on span "Configure Inputs" at bounding box center [590, 86] width 44 height 5
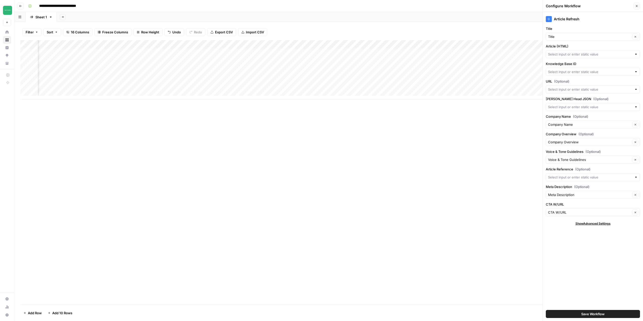
click at [442, 55] on div at bounding box center [593, 54] width 94 height 8
click at [442, 141] on button "Body" at bounding box center [593, 143] width 90 height 7
type input "Body"
click at [442, 176] on div at bounding box center [636, 177] width 4 height 5
click at [442, 194] on span "Article References" at bounding box center [589, 194] width 78 height 5
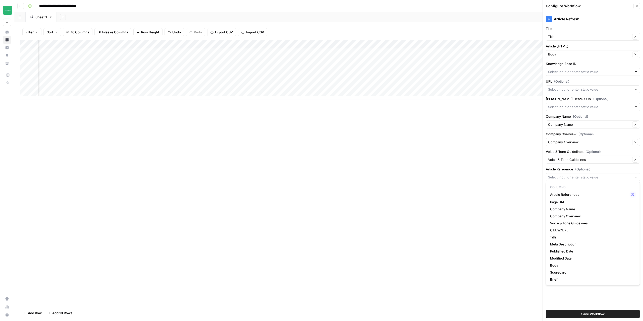
type input "Article References"
click at [442, 87] on div at bounding box center [636, 89] width 4 height 5
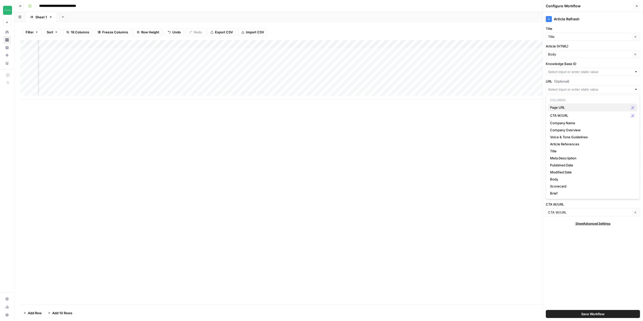
click at [442, 107] on span "Page URL" at bounding box center [589, 107] width 78 height 5
type input "Page URL"
click at [442, 71] on input "Knowledge Base ID" at bounding box center [590, 71] width 84 height 5
paste input "11887"
type input "11887"
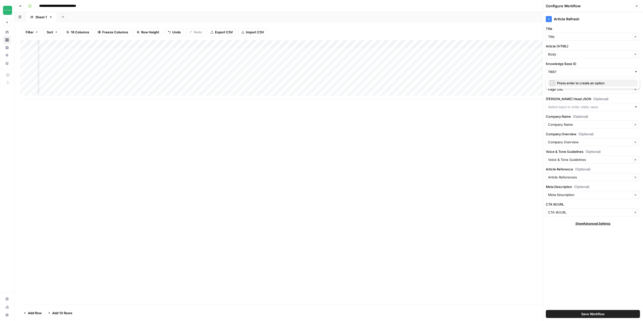
click at [442, 82] on span "Press enter to create an option" at bounding box center [595, 83] width 77 height 5
click at [442, 234] on span "Save Workflow" at bounding box center [592, 314] width 23 height 5
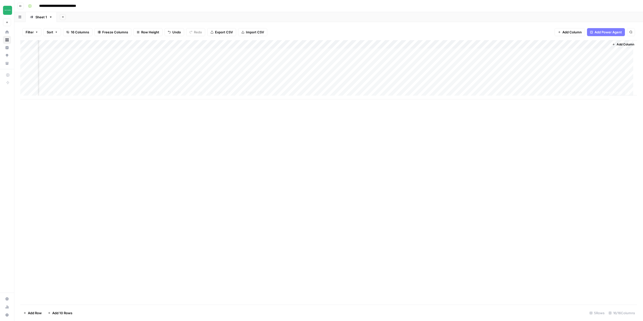
click at [442, 41] on div "Add Column" at bounding box center [328, 69] width 617 height 59
click at [442, 83] on button "Configure Inputs" at bounding box center [588, 86] width 56 height 7
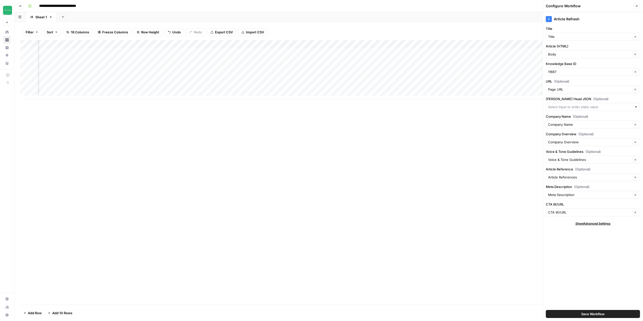
click at [442, 234] on button "Save Workflow" at bounding box center [593, 314] width 94 height 8
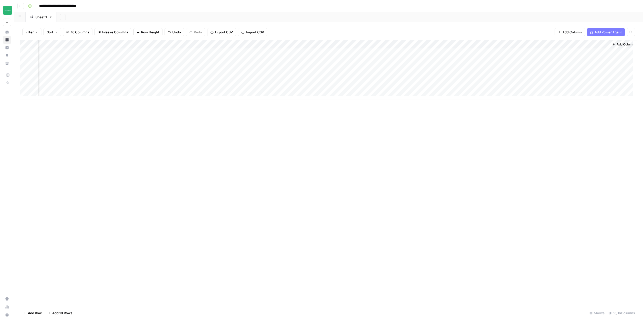
click at [442, 52] on div "Add Column" at bounding box center [328, 69] width 617 height 59
click at [442, 43] on div "Add Column" at bounding box center [328, 69] width 617 height 59
click at [289, 132] on div "Add Column" at bounding box center [328, 172] width 617 height 265
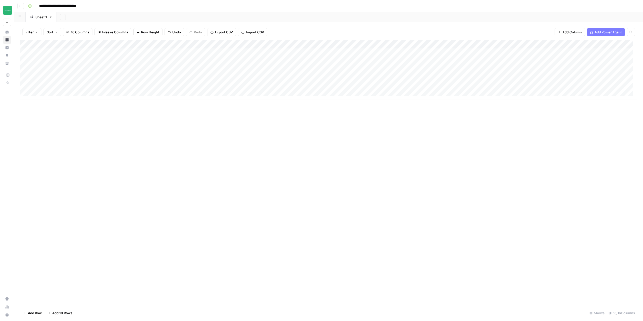
click at [136, 53] on div "Add Column" at bounding box center [328, 69] width 617 height 59
click at [136, 53] on div at bounding box center [136, 52] width 52 height 9
click at [129, 50] on div at bounding box center [136, 52] width 52 height 9
click at [442, 7] on button "Close" at bounding box center [637, 6] width 7 height 7
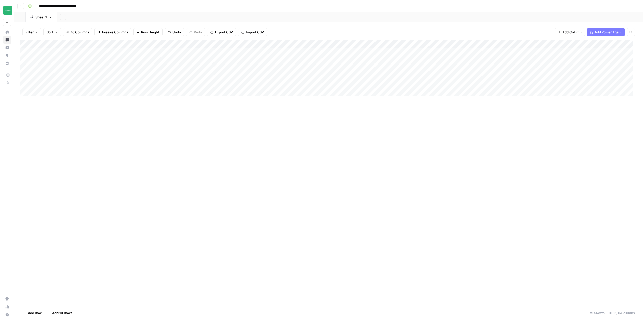
click at [143, 45] on div "Add Column" at bounding box center [328, 69] width 617 height 59
click at [177, 72] on span "Text" at bounding box center [183, 69] width 24 height 5
click at [133, 54] on div "Add Column" at bounding box center [328, 69] width 617 height 59
type textarea "**********"
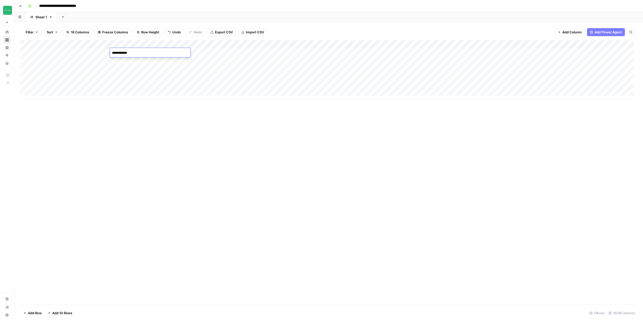
click at [235, 125] on div "Add Column" at bounding box center [328, 172] width 617 height 265
click at [177, 54] on div "Add Column" at bounding box center [328, 69] width 617 height 59
click at [414, 39] on div at bounding box center [482, 166] width 167 height 309
click at [415, 25] on p at bounding box center [482, 25] width 161 height 7
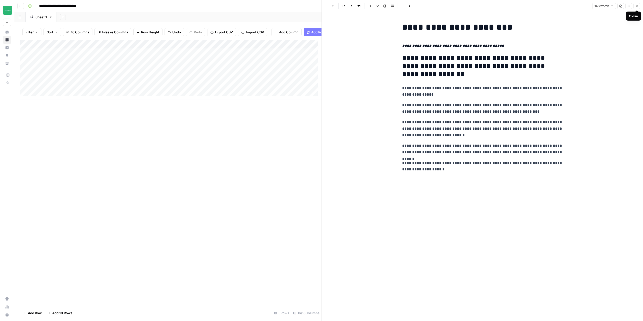
click at [442, 5] on icon "button" at bounding box center [636, 6] width 3 height 3
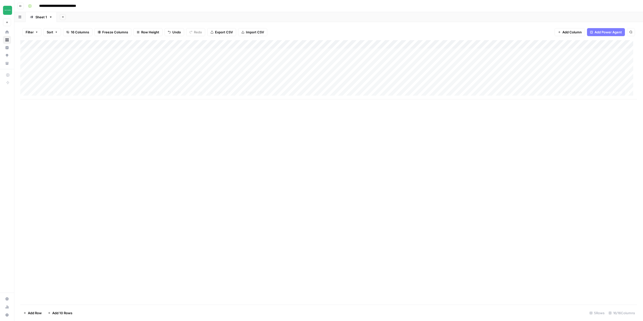
click at [332, 53] on div "Add Column" at bounding box center [328, 69] width 617 height 59
click at [332, 53] on textarea at bounding box center [351, 52] width 80 height 7
type textarea "**********"
click at [402, 133] on div "Add Column" at bounding box center [328, 172] width 617 height 265
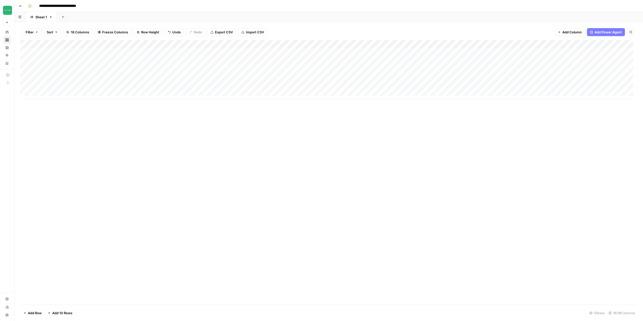
click at [344, 54] on div "Add Column" at bounding box center [328, 69] width 617 height 59
click at [344, 54] on textarea "**********" at bounding box center [351, 52] width 80 height 7
click at [353, 53] on textarea "**********" at bounding box center [351, 52] width 80 height 7
click at [336, 45] on div "Add Column" at bounding box center [328, 69] width 617 height 59
click at [376, 77] on span "Markdown" at bounding box center [384, 76] width 24 height 5
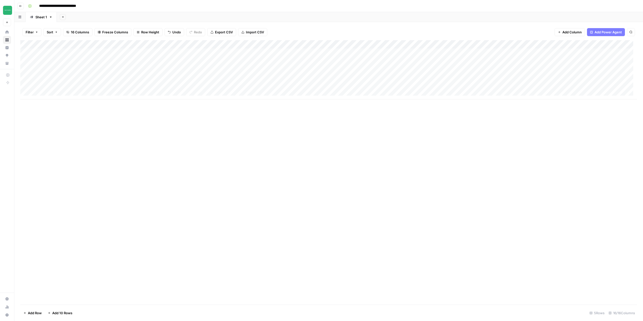
click at [340, 54] on div "Add Column" at bounding box center [328, 69] width 617 height 59
click at [442, 35] on div "**********" at bounding box center [482, 166] width 167 height 309
click at [442, 27] on p "**********" at bounding box center [482, 25] width 161 height 7
click at [442, 4] on button "Close" at bounding box center [637, 6] width 7 height 7
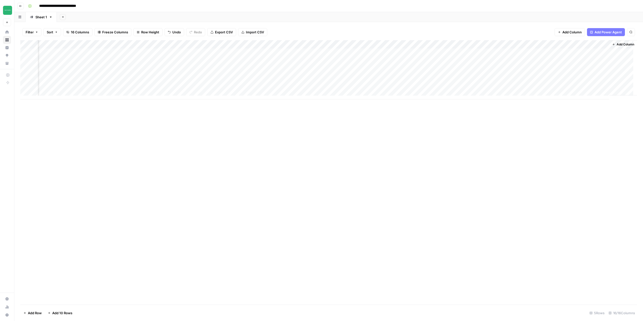
scroll to position [0, 221]
click at [442, 51] on div "Add Column" at bounding box center [328, 69] width 617 height 59
click at [442, 44] on div "Add Column" at bounding box center [328, 69] width 617 height 59
click at [442, 94] on span "Edit Workflow" at bounding box center [590, 93] width 44 height 5
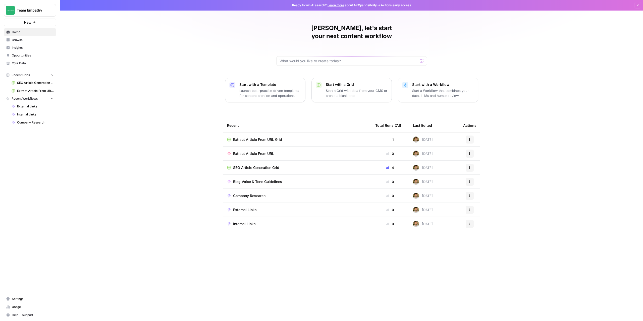
click at [31, 39] on span "Browse" at bounding box center [33, 40] width 42 height 5
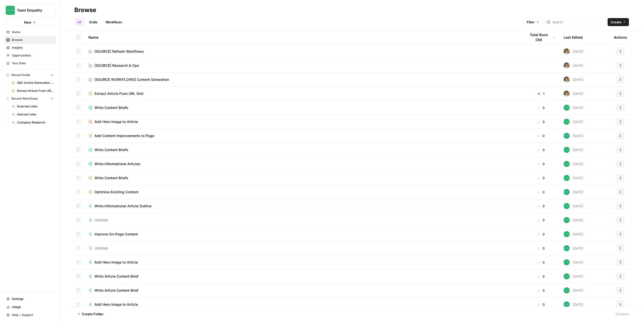
click at [146, 51] on link "[SOURCE] Refresh Workflows" at bounding box center [303, 51] width 430 height 5
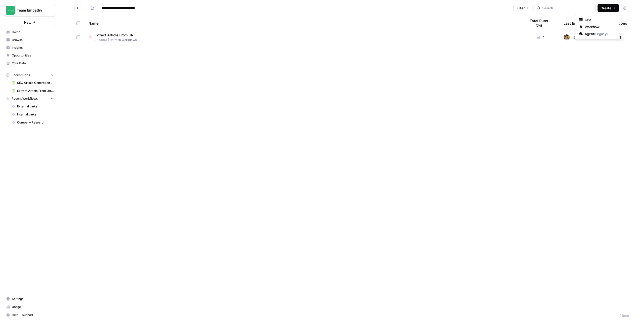
click at [605, 10] on span "Create" at bounding box center [606, 8] width 11 height 5
click at [592, 26] on span "Workflow" at bounding box center [599, 26] width 28 height 5
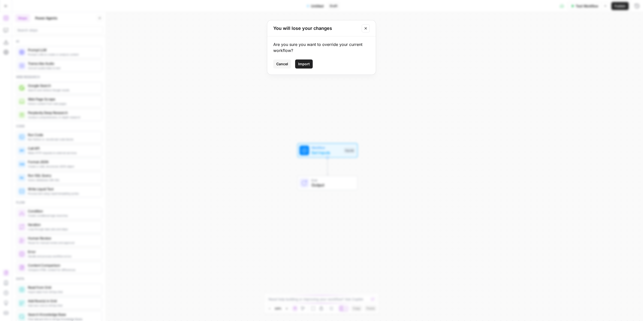
click at [311, 63] on button "Import" at bounding box center [304, 64] width 18 height 9
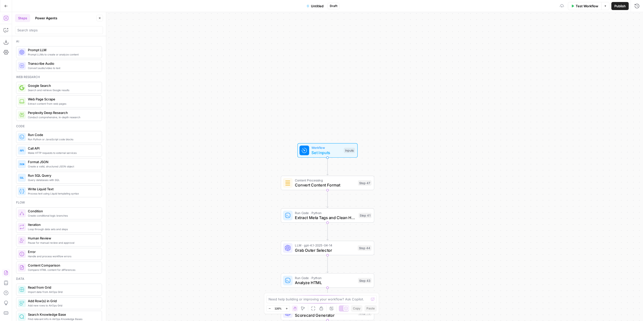
click at [315, 10] on button "Untitled" at bounding box center [314, 6] width 23 height 8
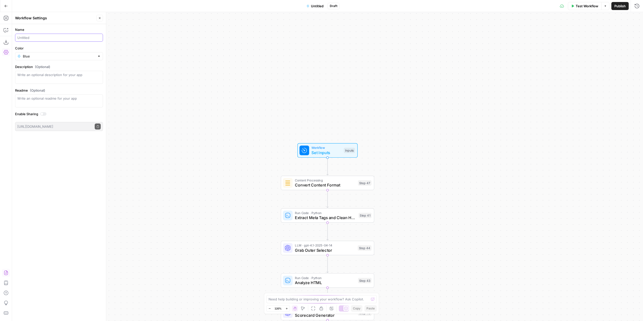
click at [54, 38] on input "Name" at bounding box center [58, 37] width 83 height 5
type input "AEO Report"
click at [87, 56] on input "Color" at bounding box center [59, 56] width 72 height 5
click at [37, 115] on span "Pink" at bounding box center [61, 117] width 72 height 5
type input "Pink"
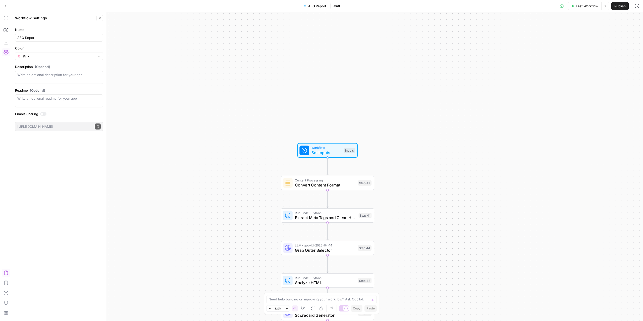
drag, startPoint x: 210, startPoint y: 114, endPoint x: 363, endPoint y: 65, distance: 160.9
click at [210, 114] on div "true false Workflow Set Inputs Inputs Content Processing Convert Content Format…" at bounding box center [327, 166] width 631 height 309
click at [616, 5] on span "Publish" at bounding box center [619, 6] width 11 height 5
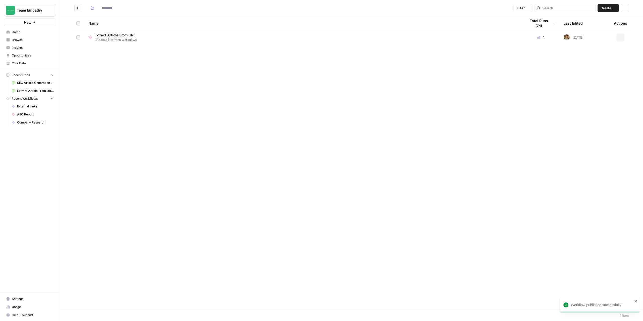
type input "**********"
click at [601, 8] on button "Create" at bounding box center [608, 8] width 21 height 8
click at [592, 25] on span "Workflow" at bounding box center [599, 26] width 28 height 5
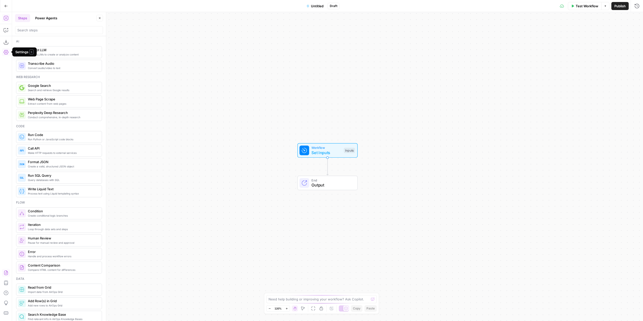
click at [3, 274] on button "Import JSON" at bounding box center [6, 273] width 8 height 8
drag, startPoint x: 307, startPoint y: 62, endPoint x: 324, endPoint y: 16, distance: 48.8
click at [307, 62] on span "Import" at bounding box center [304, 64] width 12 height 5
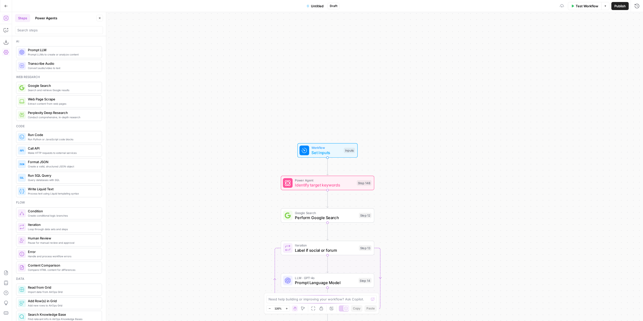
click at [318, 5] on span "Untitled" at bounding box center [317, 6] width 13 height 5
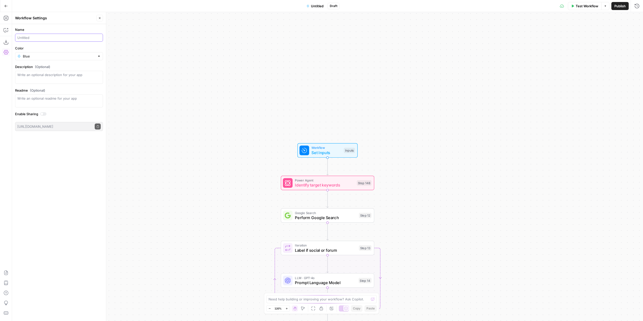
click at [48, 40] on input "Name" at bounding box center [58, 37] width 83 height 5
type input "Article Refresh"
click at [50, 56] on input "Color" at bounding box center [59, 56] width 72 height 5
click at [31, 117] on span "Pink" at bounding box center [61, 117] width 72 height 5
type input "Pink"
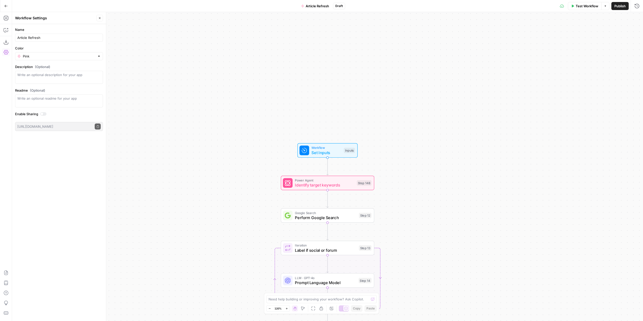
click at [617, 4] on span "Publish" at bounding box center [619, 6] width 11 height 5
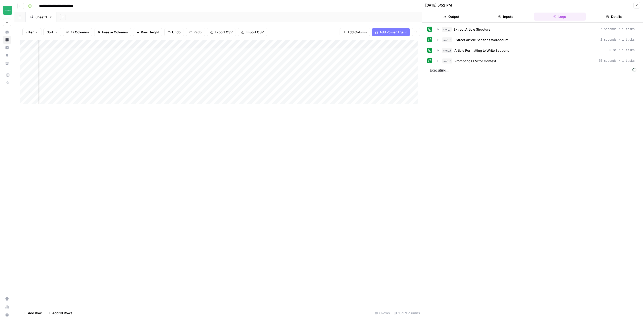
scroll to position [0, 481]
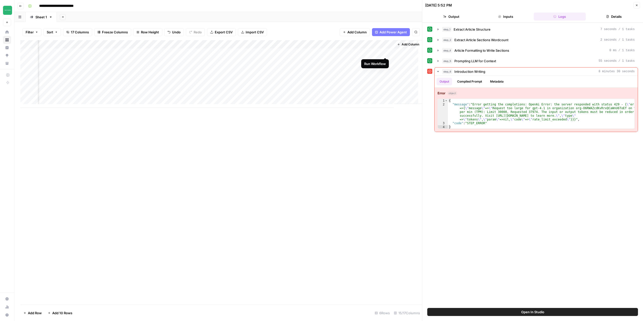
click at [386, 51] on div "Add Column" at bounding box center [221, 74] width 402 height 68
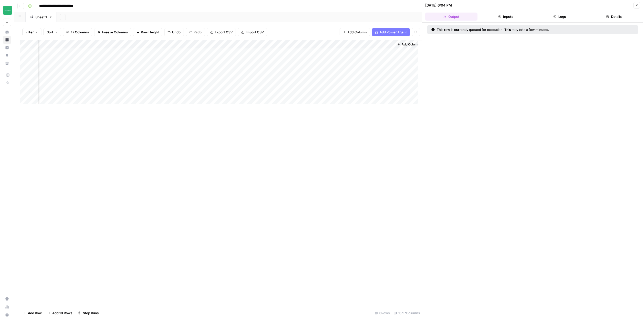
click at [563, 16] on button "Logs" at bounding box center [560, 17] width 52 height 8
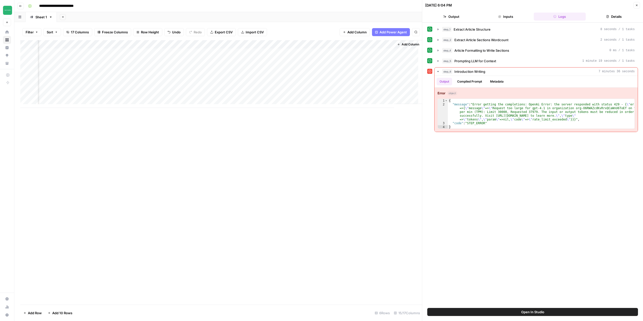
click at [357, 44] on div "Add Column" at bounding box center [221, 74] width 402 height 68
click at [368, 95] on span "Edit Workflow" at bounding box center [368, 93] width 44 height 5
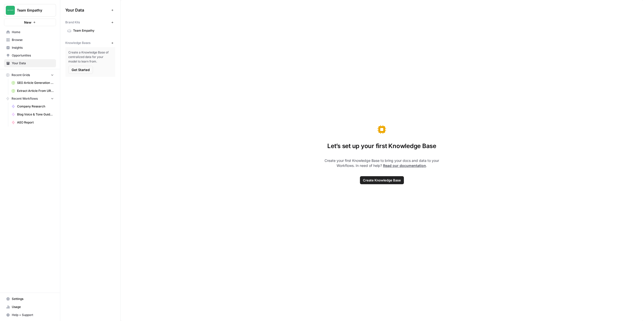
click at [112, 42] on icon "button" at bounding box center [112, 43] width 2 height 2
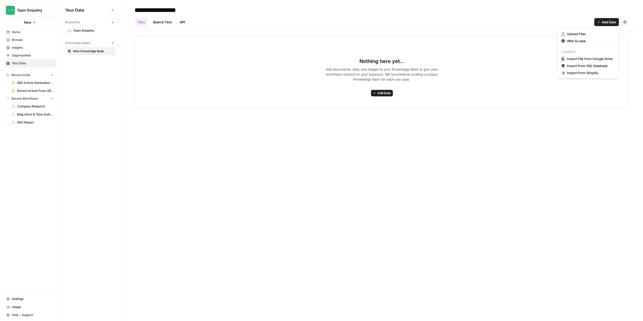
click at [609, 19] on button "Add Data" at bounding box center [606, 22] width 25 height 8
click at [573, 40] on span "Web Scrape" at bounding box center [590, 40] width 46 height 5
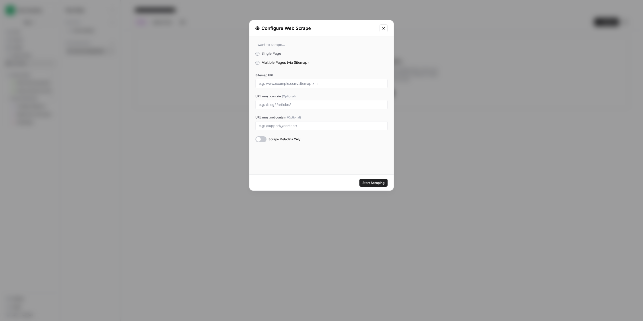
click at [262, 139] on div at bounding box center [260, 139] width 11 height 6
click at [280, 85] on input "Sitemap URL" at bounding box center [322, 83] width 126 height 5
paste input "[URL][DOMAIN_NAME]"
type input "[URL][DOMAIN_NAME]"
click at [367, 184] on span "Start Scraping" at bounding box center [373, 182] width 22 height 5
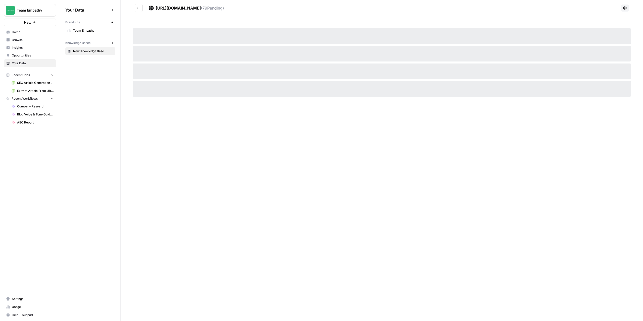
click at [170, 10] on span "[URL][DOMAIN_NAME]" at bounding box center [178, 8] width 45 height 5
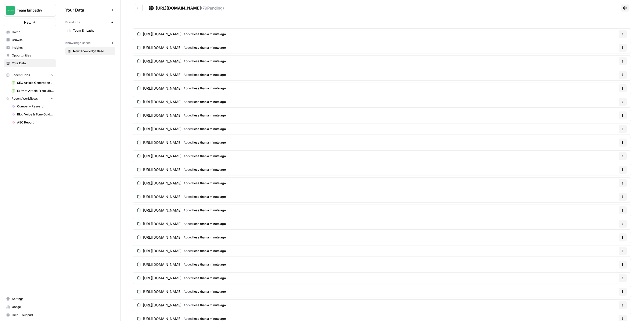
click at [98, 49] on span "New Knowledge Base" at bounding box center [93, 51] width 40 height 5
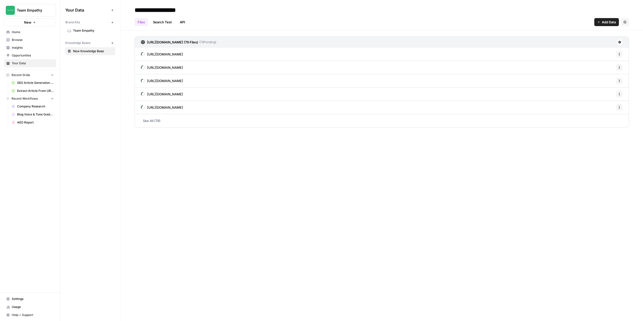
click at [151, 10] on input "**********" at bounding box center [173, 10] width 80 height 10
type input "*******"
click at [230, 150] on div "******* Files Search Test API Add Data Settings [URL][DOMAIN_NAME] (79 Files) (…" at bounding box center [382, 160] width 523 height 321
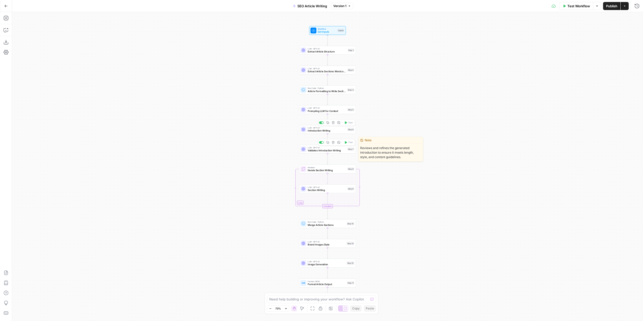
click at [336, 129] on span "Introduction Writing" at bounding box center [327, 131] width 38 height 4
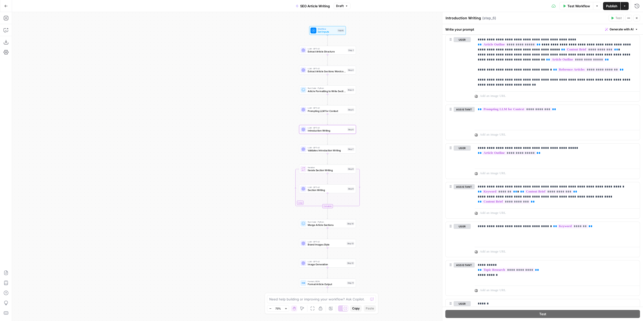
scroll to position [285, 0]
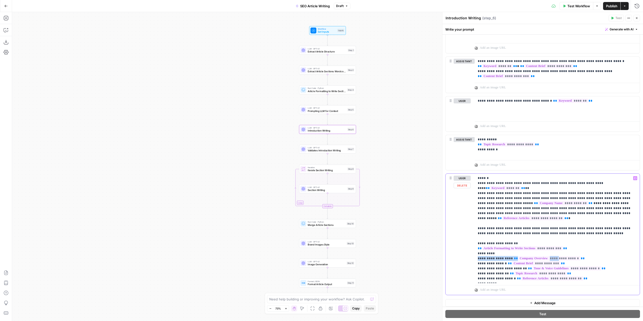
drag, startPoint x: 558, startPoint y: 247, endPoint x: 484, endPoint y: 246, distance: 73.9
click at [483, 246] on p "**********" at bounding box center [555, 229] width 155 height 106
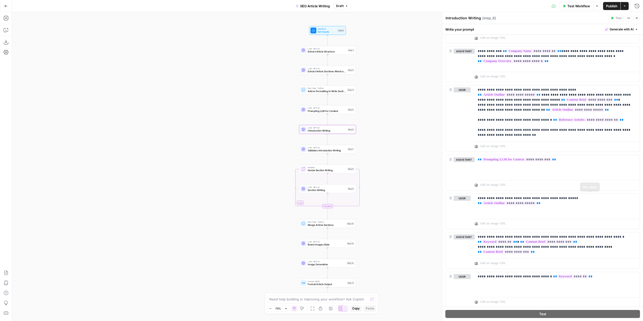
scroll to position [0, 0]
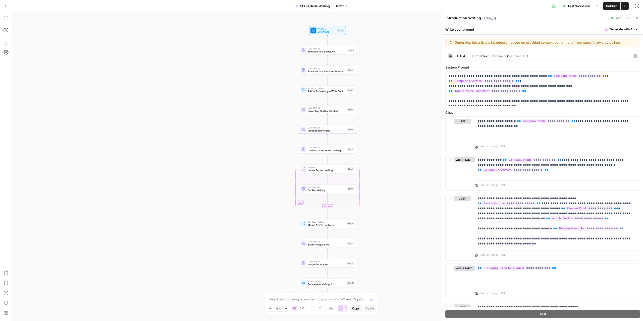
click at [462, 56] on div "GPT-4.1" at bounding box center [461, 56] width 13 height 4
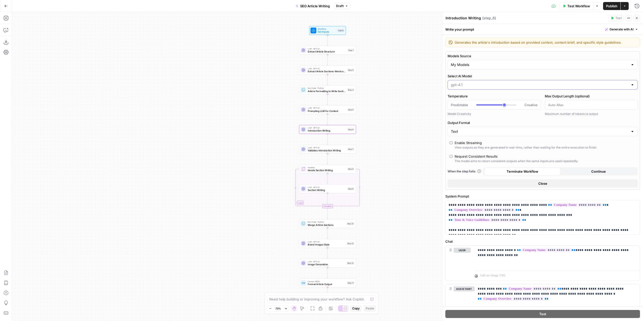
click at [470, 86] on input "Select AI Model" at bounding box center [540, 84] width 178 height 5
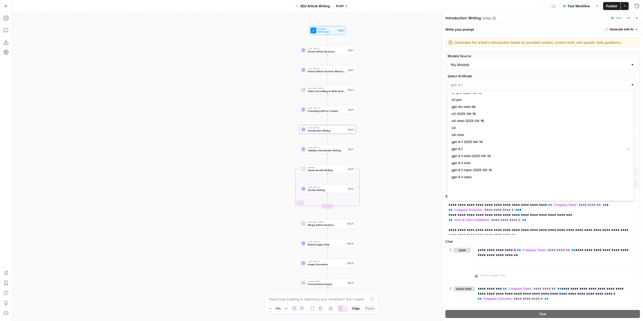
scroll to position [401, 0]
click at [476, 168] on span "gpt-5-2025-08-07" at bounding box center [540, 167] width 176 height 5
type input "gpt-5-2025-08-07"
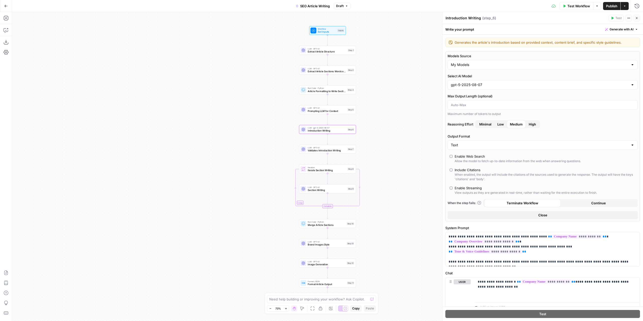
click at [612, 6] on span "Publish" at bounding box center [611, 6] width 11 height 5
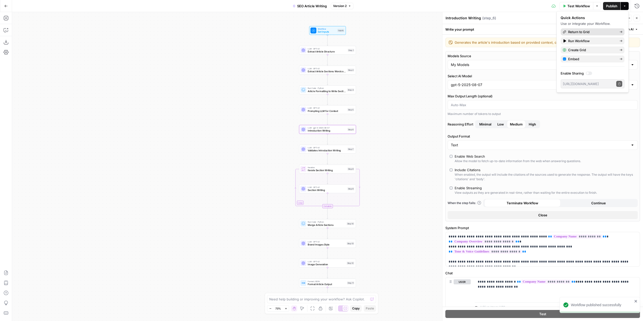
click at [605, 30] on span "Return to Grid" at bounding box center [591, 31] width 47 height 5
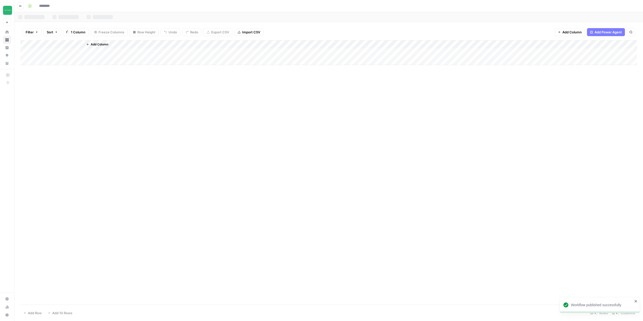
type input "**********"
click at [599, 53] on div "Add Column" at bounding box center [328, 74] width 617 height 68
click at [593, 53] on div "Add Column" at bounding box center [328, 74] width 617 height 68
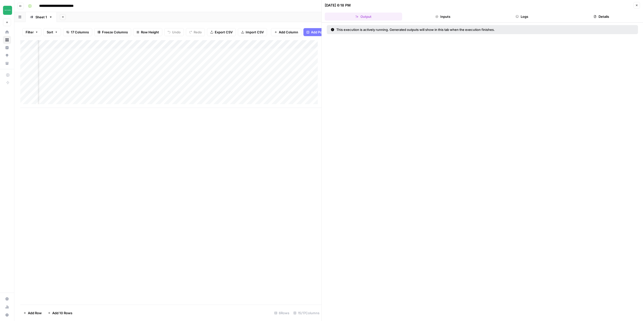
click at [516, 16] on icon "button" at bounding box center [517, 16] width 3 height 3
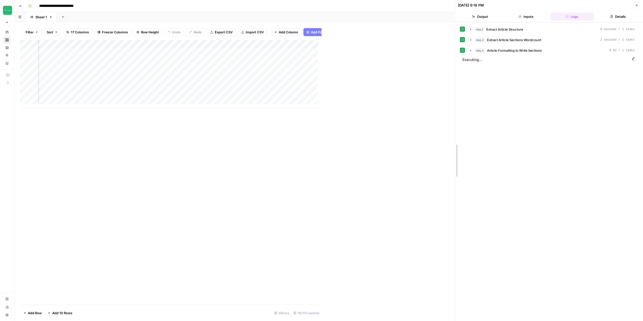
drag, startPoint x: 323, startPoint y: 137, endPoint x: 515, endPoint y: 121, distance: 193.0
click at [483, 18] on button "Output" at bounding box center [480, 17] width 44 height 8
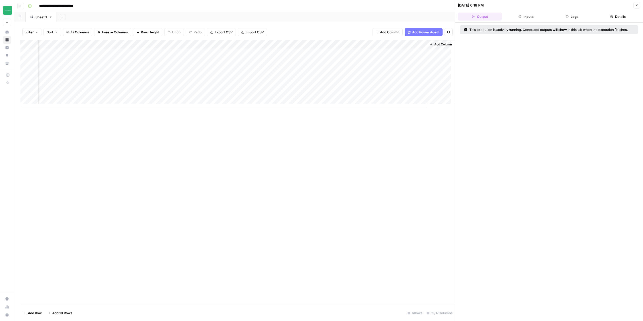
click at [576, 14] on button "Logs" at bounding box center [572, 17] width 44 height 8
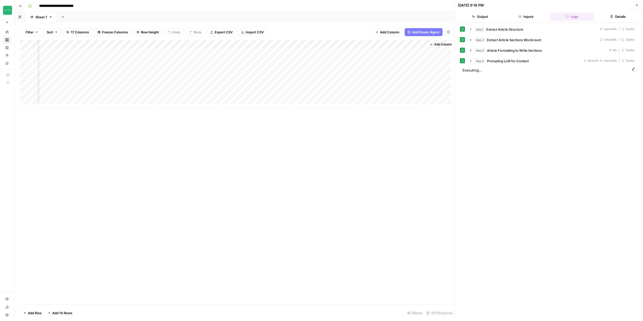
click at [562, 117] on div "step_1 Extract Article Structure 6 seconds / 1 tasks step_2 Extract Article Sec…" at bounding box center [549, 172] width 178 height 294
click at [472, 61] on icon "button" at bounding box center [471, 61] width 4 height 4
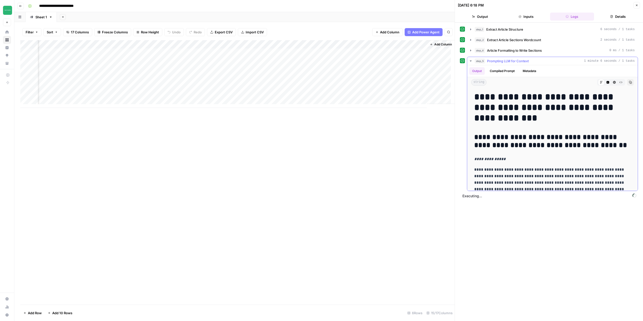
click at [472, 60] on icon "button" at bounding box center [471, 61] width 4 height 4
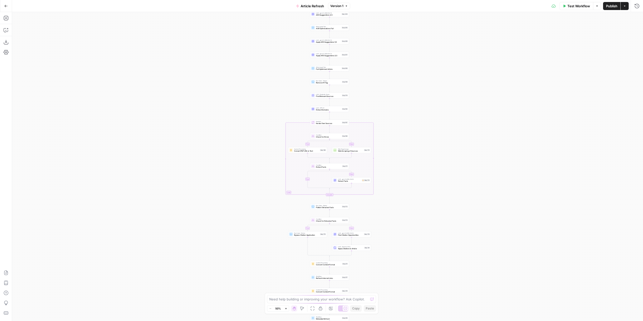
drag, startPoint x: 416, startPoint y: 196, endPoint x: 423, endPoint y: 128, distance: 67.9
click at [416, 98] on div "true false true false true false Workflow Set Inputs Inputs Power Agent Identif…" at bounding box center [327, 166] width 631 height 309
drag, startPoint x: 430, startPoint y: 231, endPoint x: 426, endPoint y: 114, distance: 116.9
click at [426, 114] on div "true false true false true false Workflow Set Inputs Inputs Power Agent Identif…" at bounding box center [327, 166] width 631 height 309
click at [377, 175] on div "true false true false true false Workflow Set Inputs Inputs Power Agent Identif…" at bounding box center [327, 166] width 631 height 309
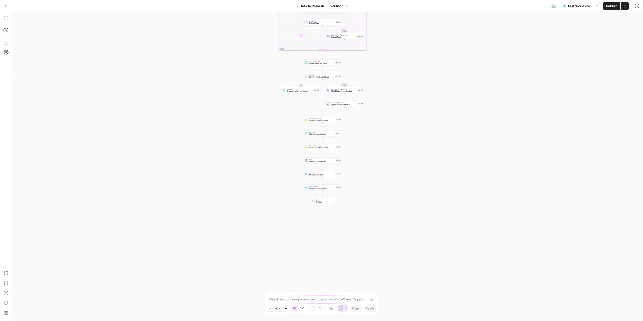
click at [377, 175] on div "true false true false true false Workflow Set Inputs Inputs Power Agent Identif…" at bounding box center [327, 166] width 631 height 309
